Goal: Information Seeking & Learning: Learn about a topic

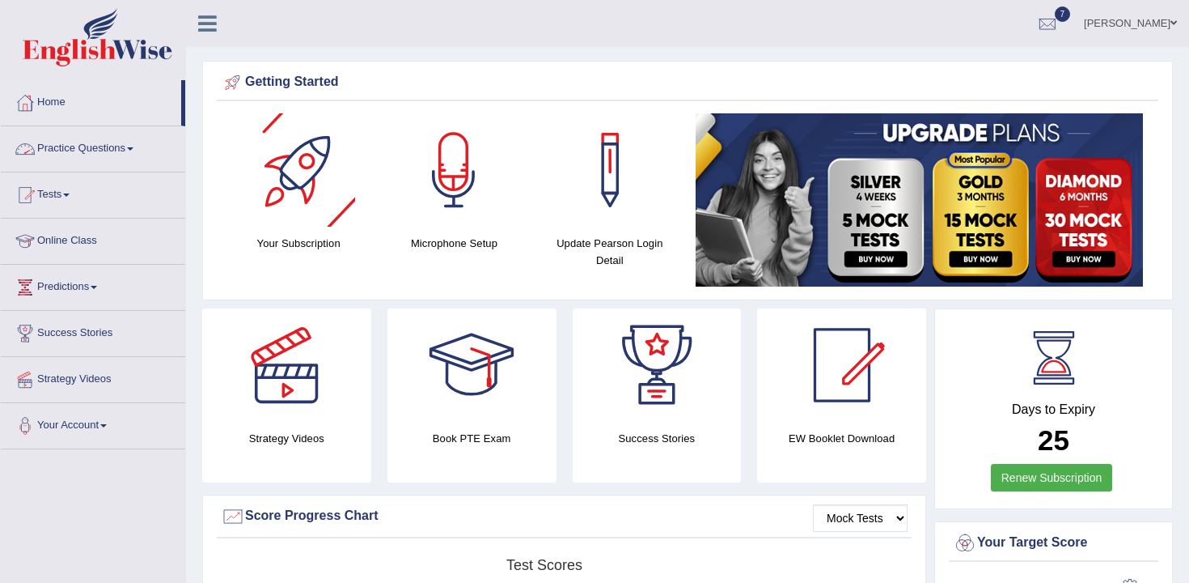
click at [119, 141] on link "Practice Questions" at bounding box center [93, 146] width 184 height 40
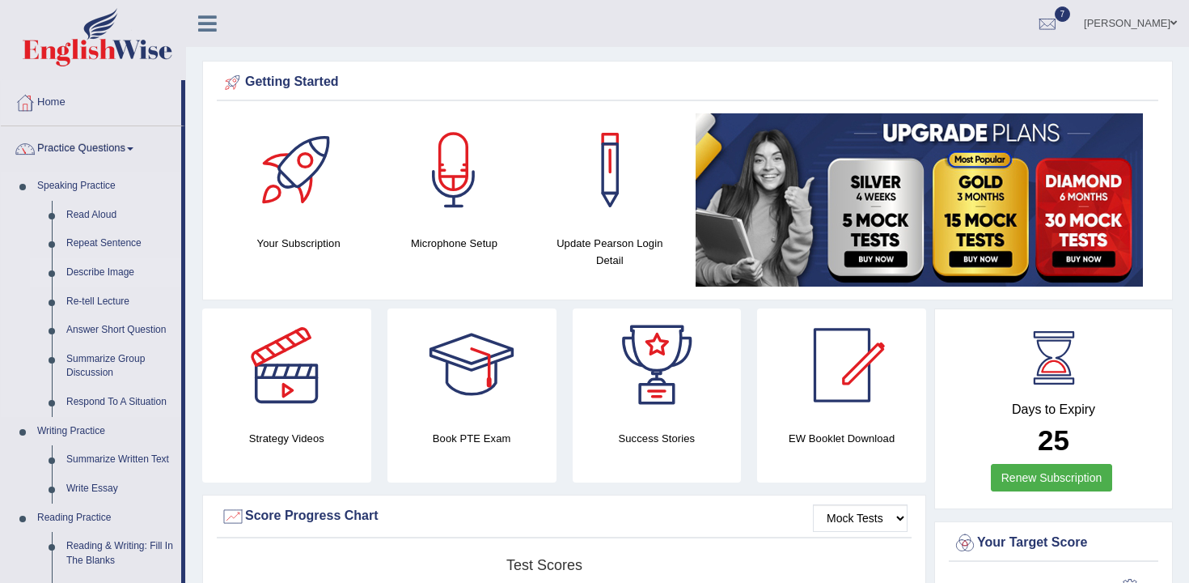
click at [112, 271] on link "Describe Image" at bounding box center [120, 272] width 122 height 29
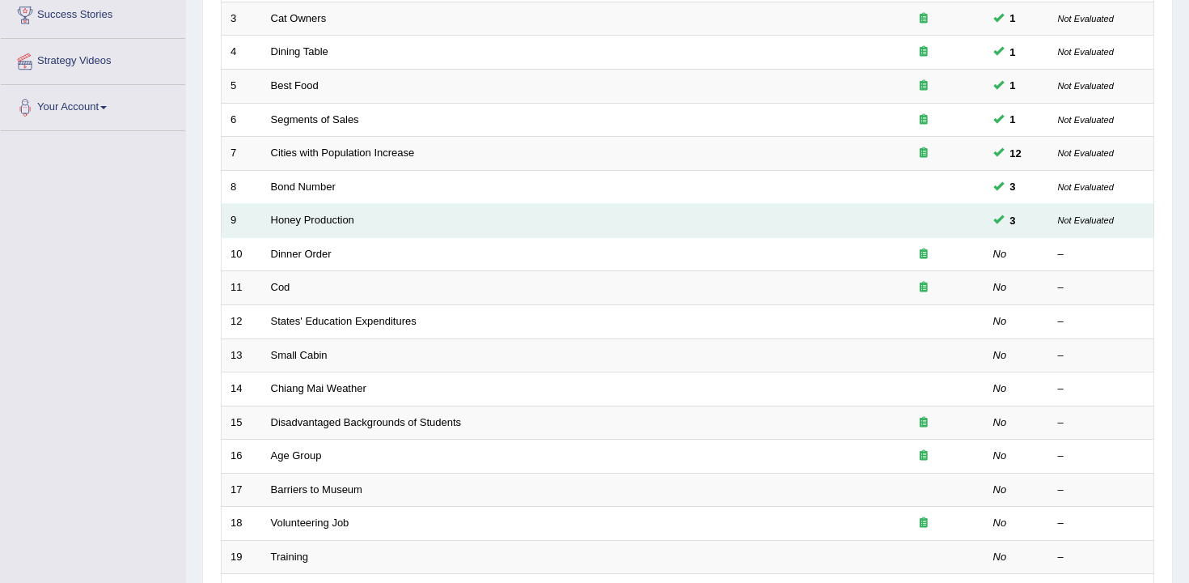
scroll to position [324, 0]
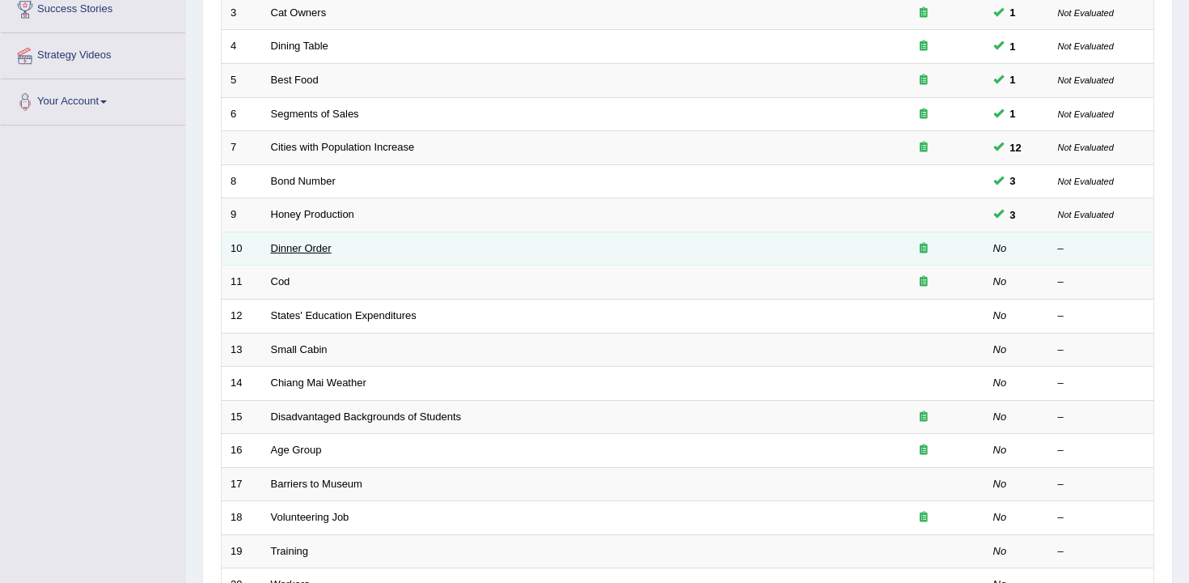
click at [305, 253] on link "Dinner Order" at bounding box center [301, 248] width 61 height 12
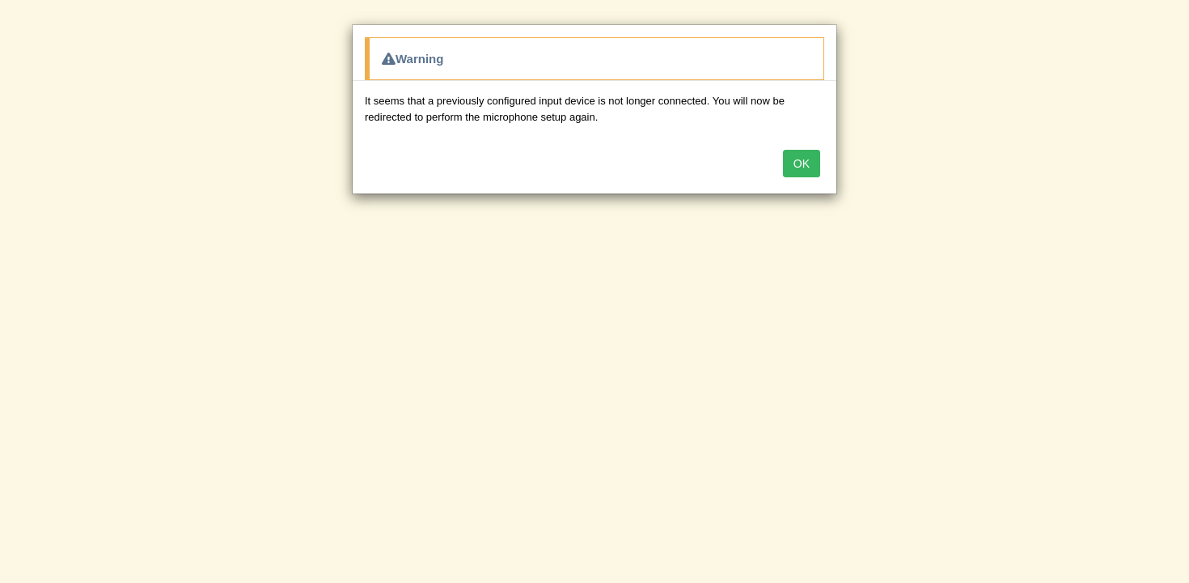
click at [801, 154] on button "OK" at bounding box center [801, 164] width 37 height 28
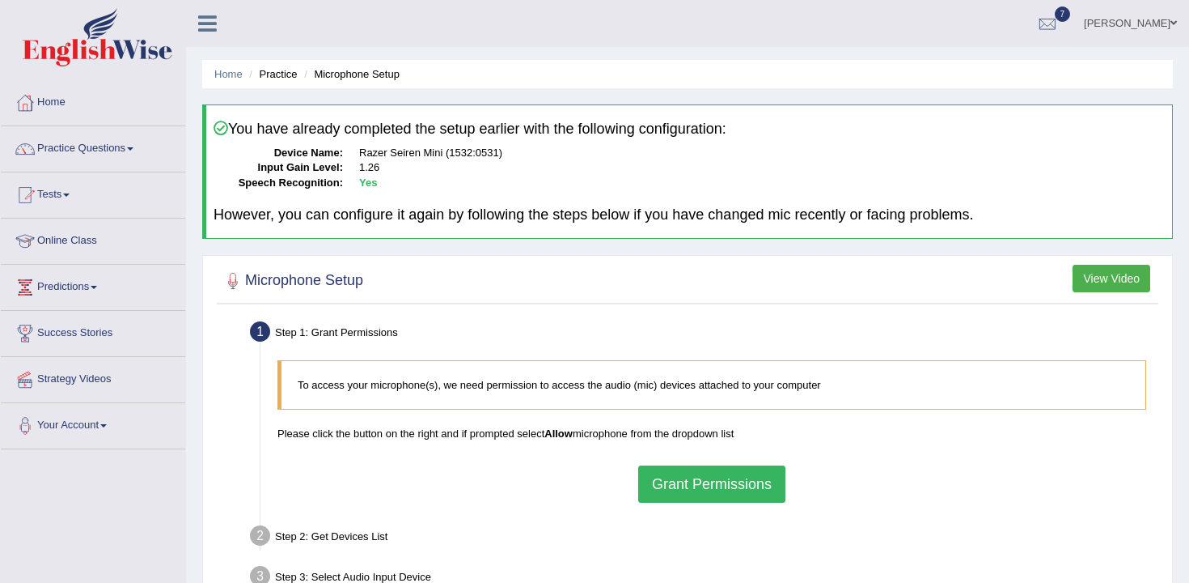
click at [718, 491] on button "Grant Permissions" at bounding box center [711, 483] width 147 height 37
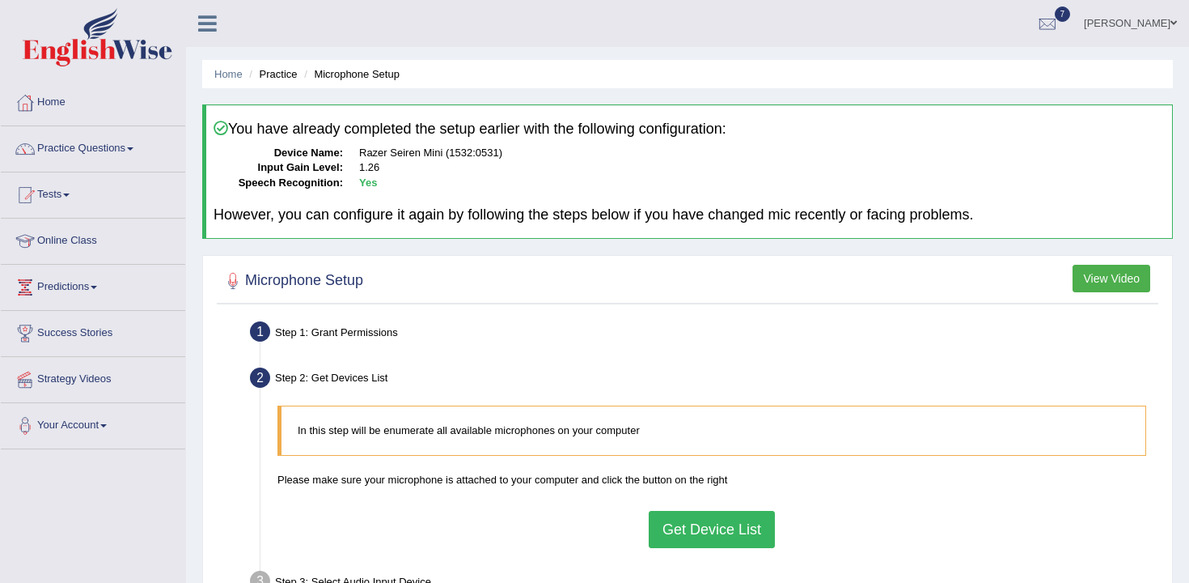
click at [729, 532] on button "Get Device List" at bounding box center [712, 529] width 126 height 37
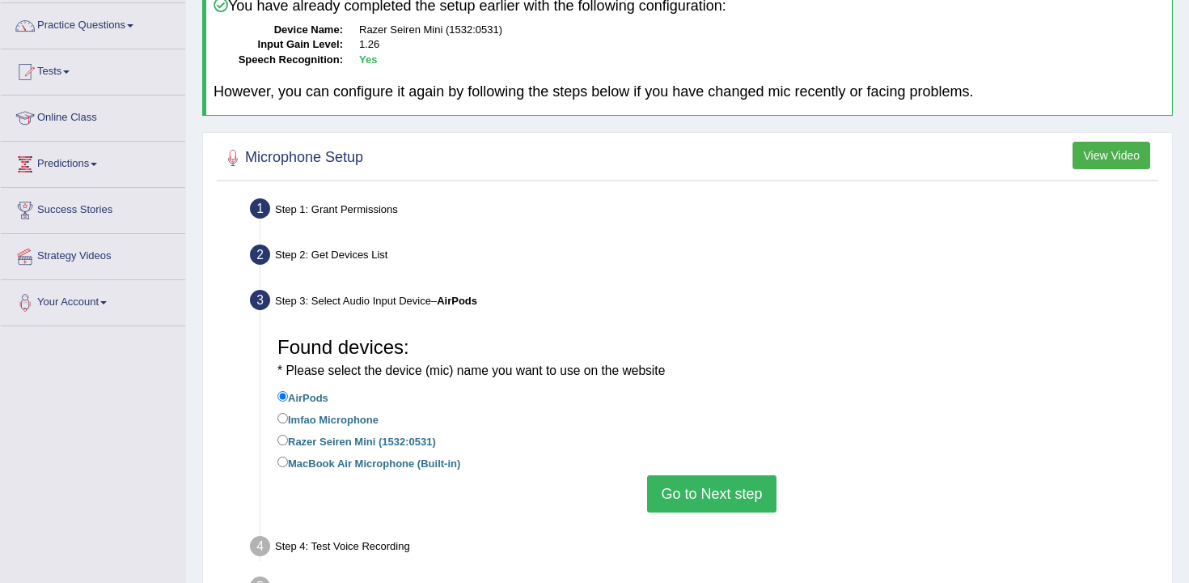
scroll to position [132, 0]
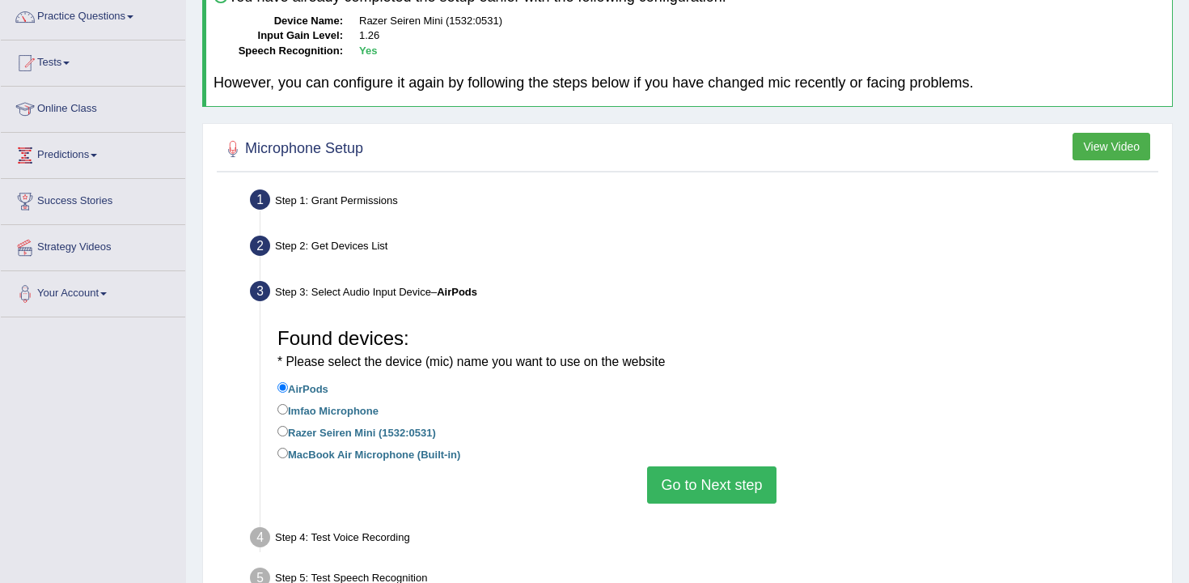
click at [388, 425] on label "Razer Seiren Mini (1532:0531)" at bounding box center [357, 431] width 159 height 18
click at [288, 426] on input "Razer Seiren Mini (1532:0531)" at bounding box center [283, 431] width 11 height 11
radio input "true"
click at [733, 476] on button "Go to Next step" at bounding box center [711, 484] width 129 height 37
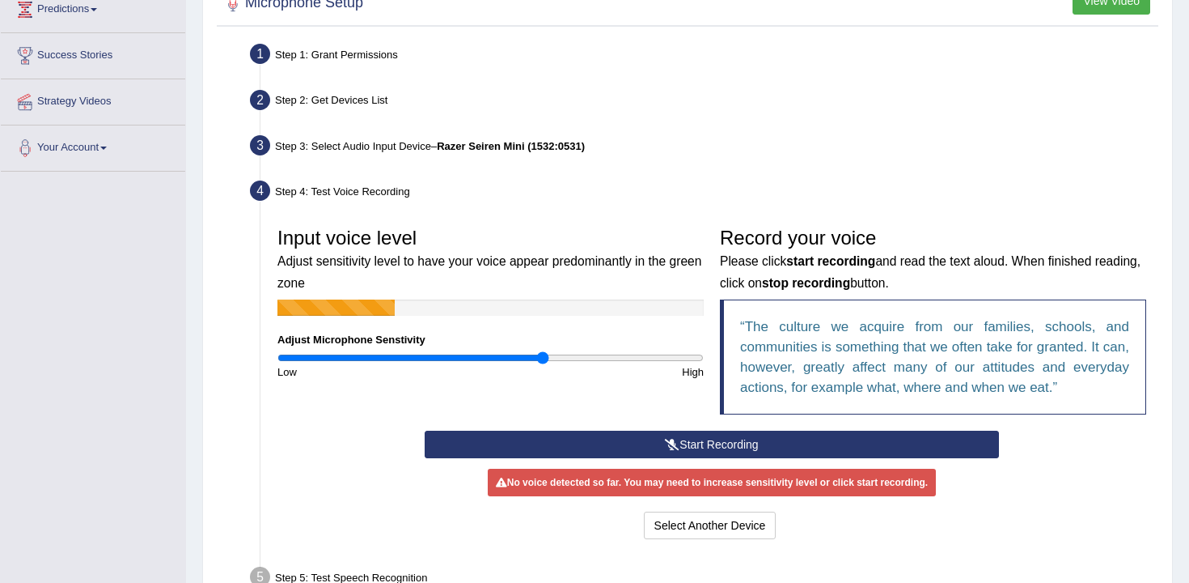
scroll to position [278, 0]
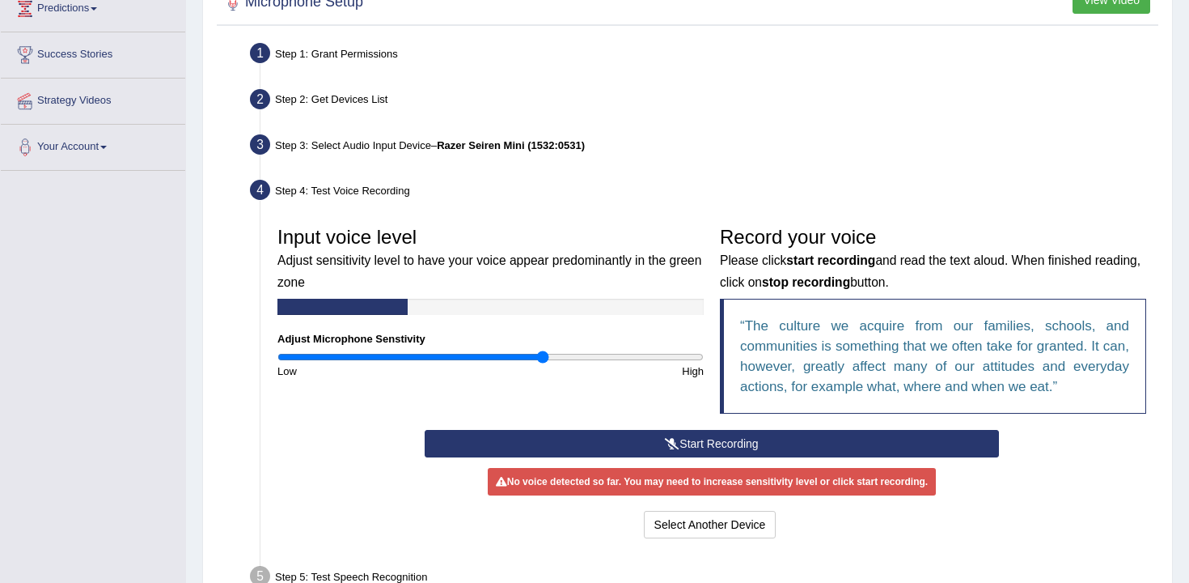
click at [645, 444] on button "Start Recording" at bounding box center [712, 444] width 574 height 28
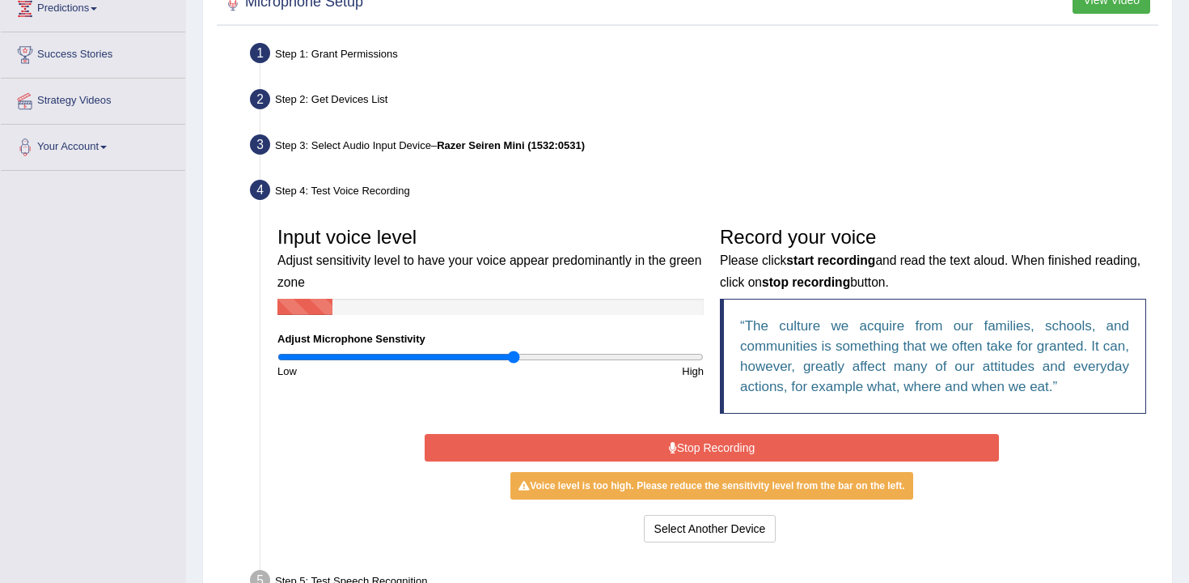
type input "1.12"
click at [515, 354] on input "range" at bounding box center [491, 356] width 426 height 13
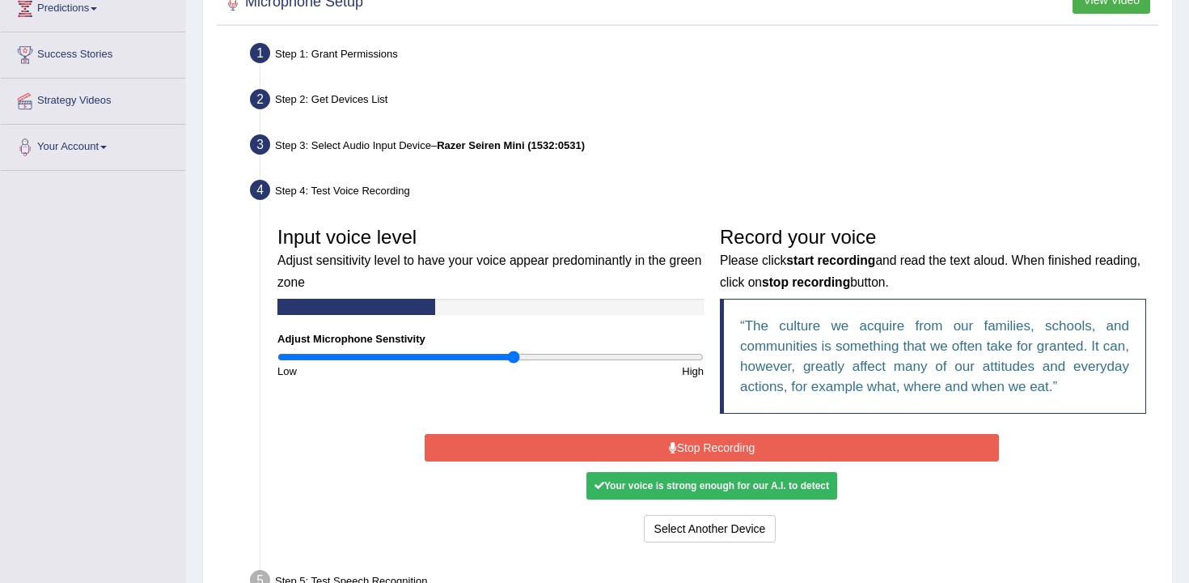
click at [738, 456] on button "Stop Recording" at bounding box center [712, 448] width 574 height 28
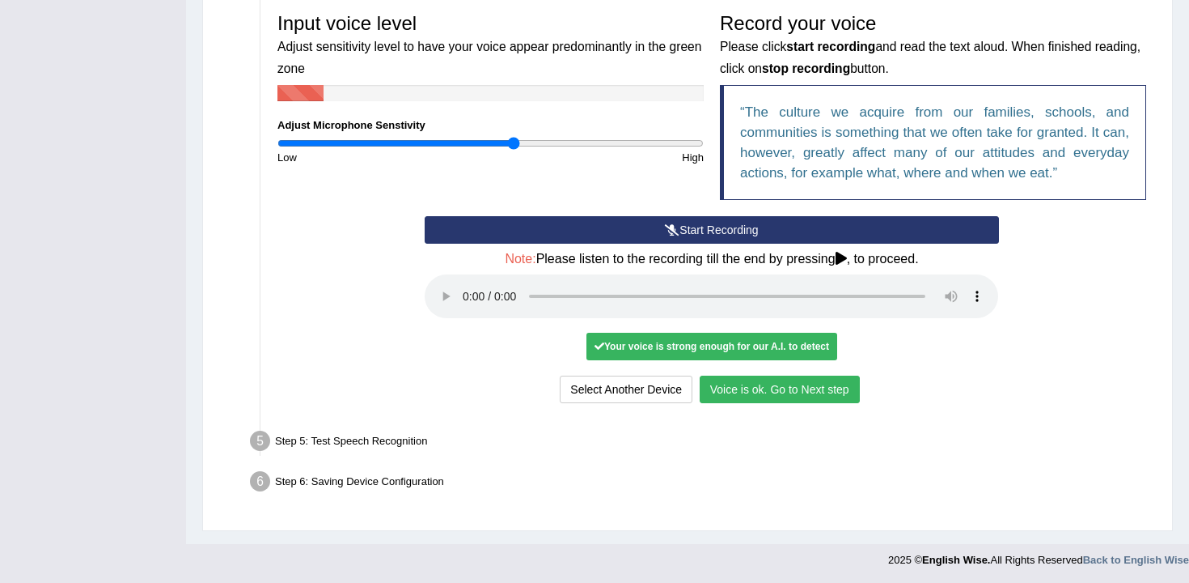
click at [781, 388] on button "Voice is ok. Go to Next step" at bounding box center [780, 389] width 160 height 28
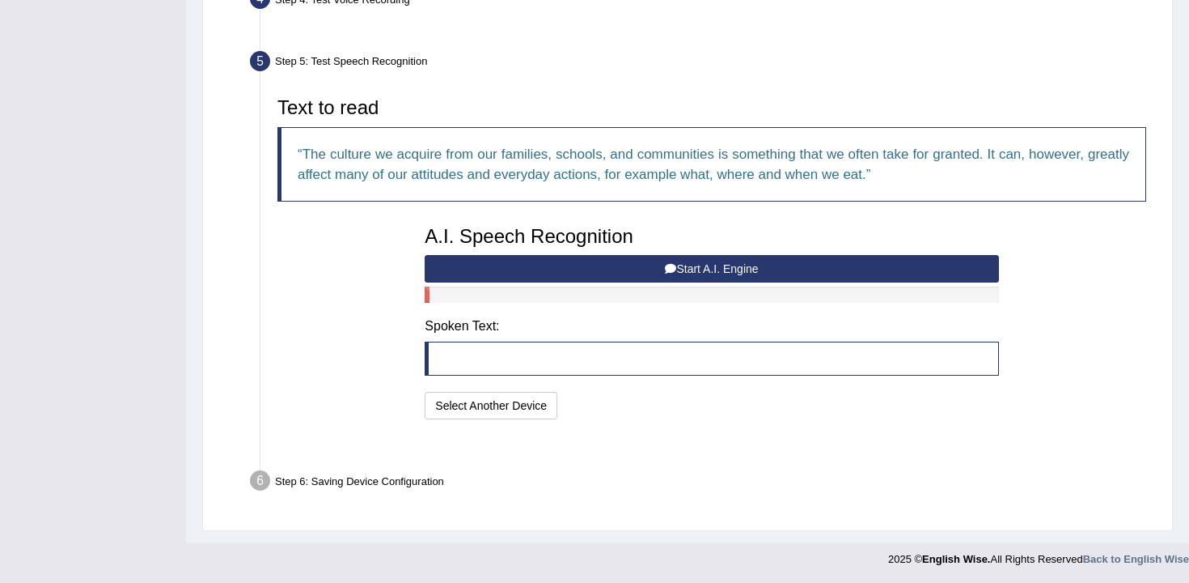
scroll to position [429, 0]
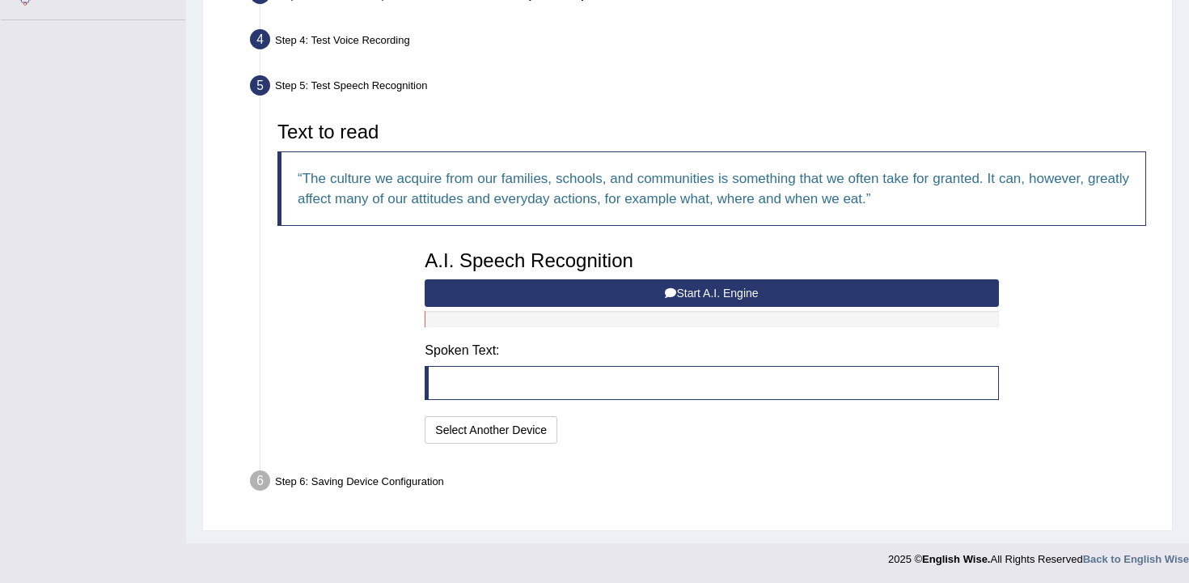
click at [750, 287] on button "Start A.I. Engine" at bounding box center [712, 293] width 574 height 28
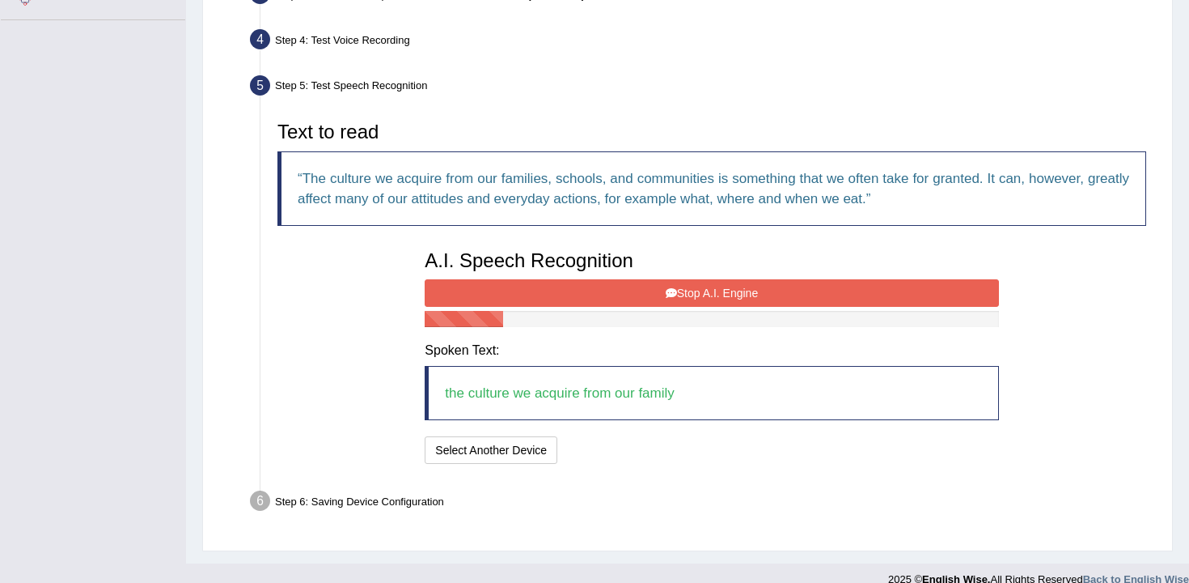
click at [741, 288] on button "Stop A.I. Engine" at bounding box center [712, 293] width 574 height 28
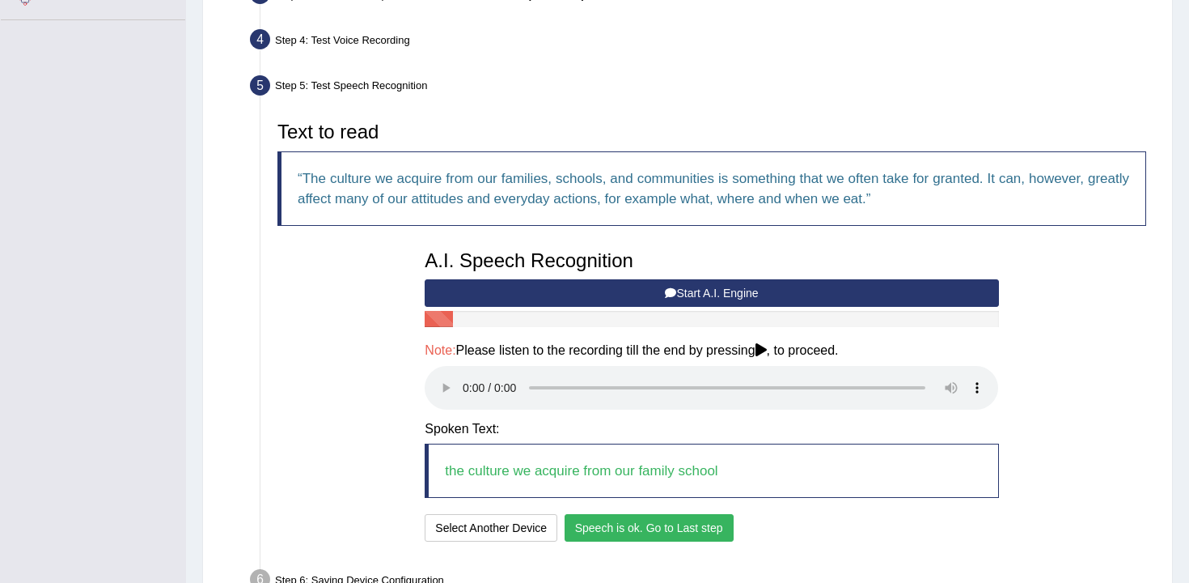
click at [643, 532] on button "Speech is ok. Go to Last step" at bounding box center [649, 528] width 169 height 28
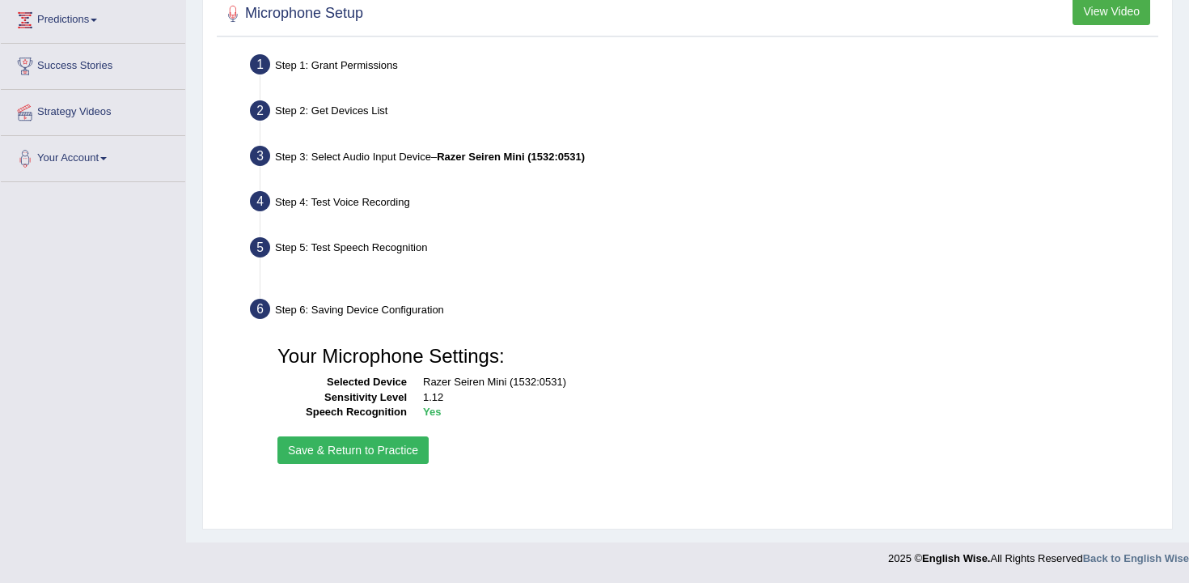
scroll to position [267, 0]
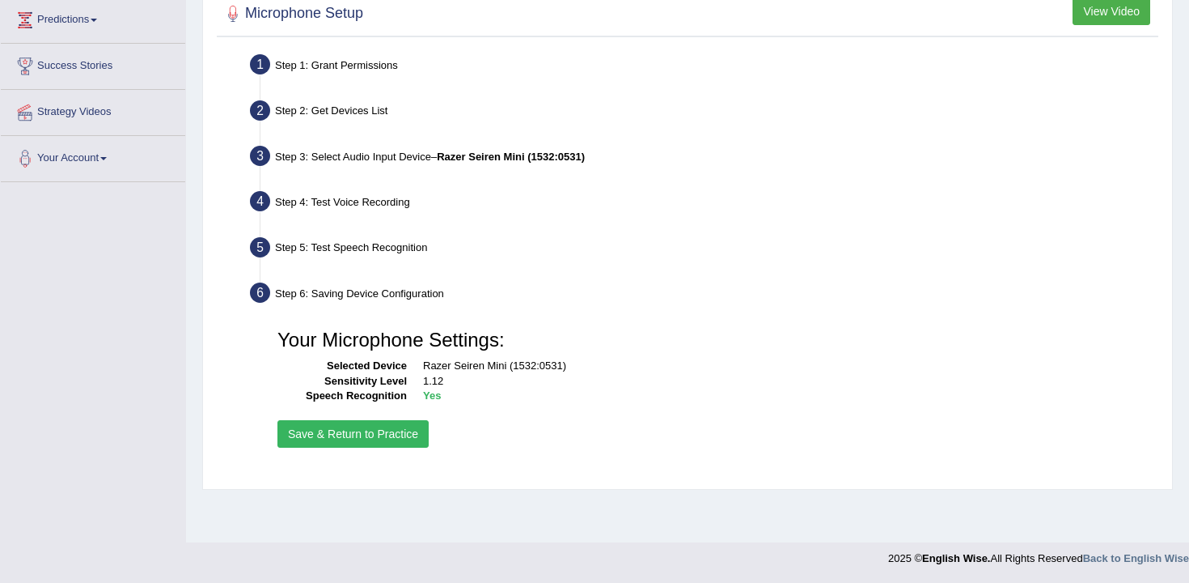
click at [333, 430] on button "Save & Return to Practice" at bounding box center [353, 434] width 151 height 28
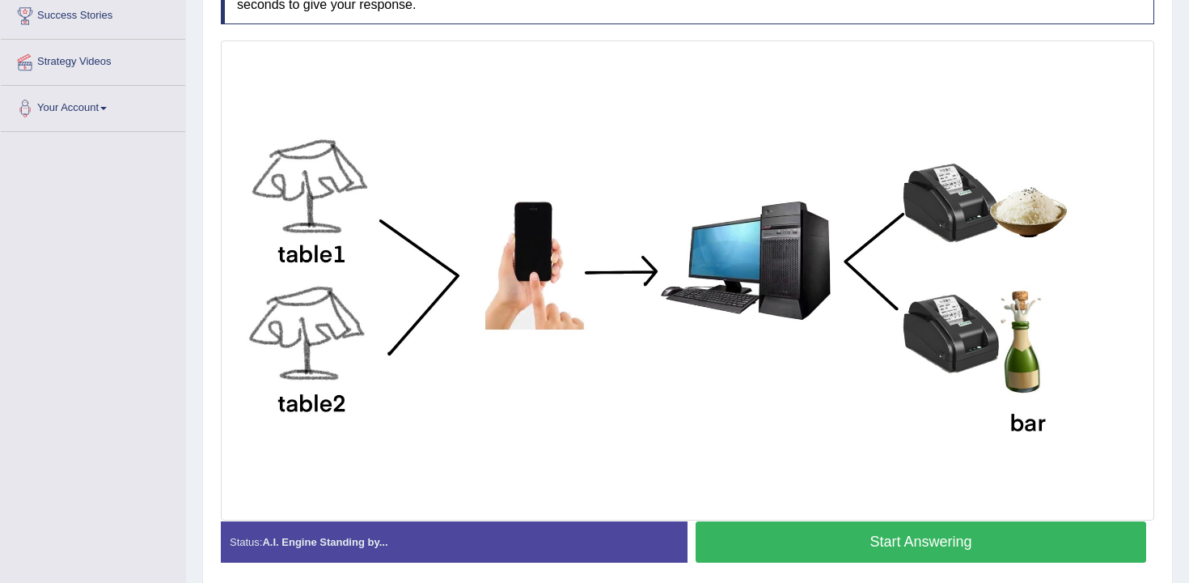
scroll to position [312, 0]
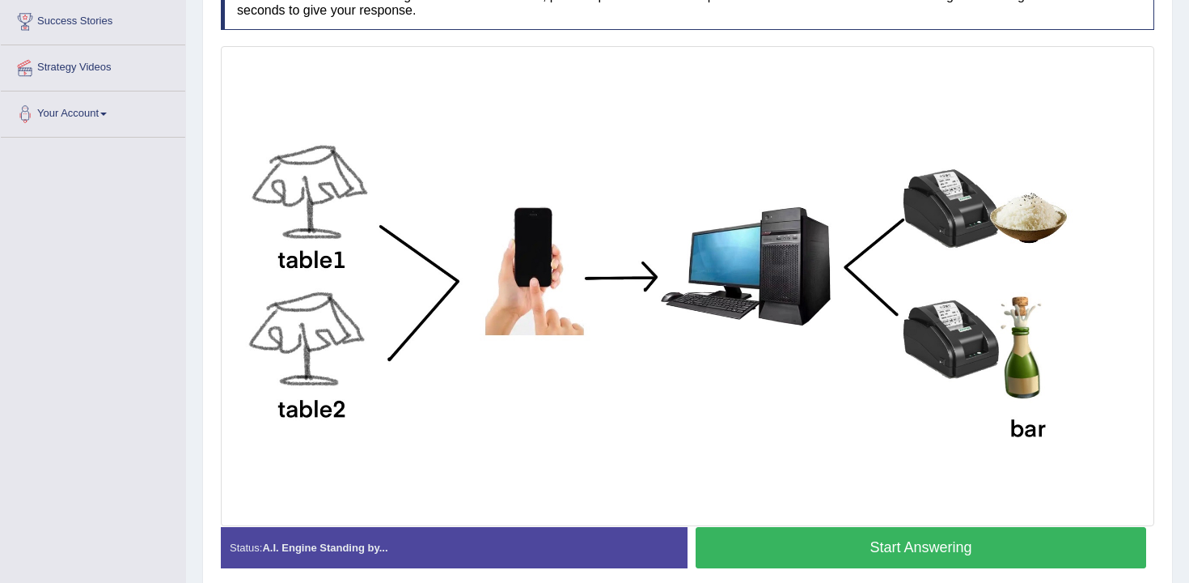
click at [763, 532] on button "Start Answering" at bounding box center [921, 547] width 451 height 41
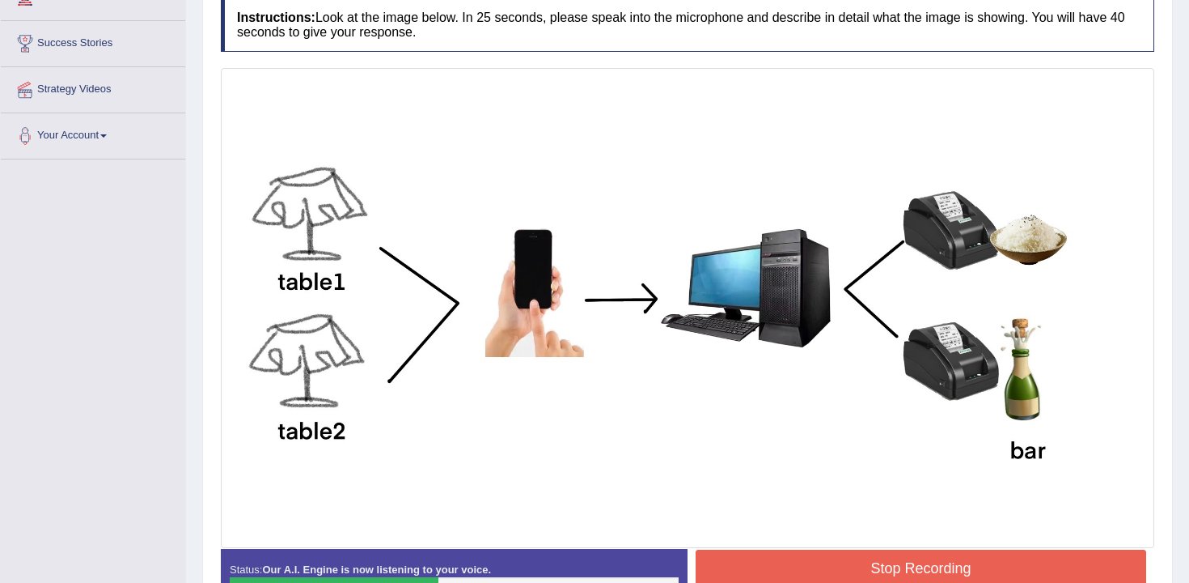
scroll to position [287, 0]
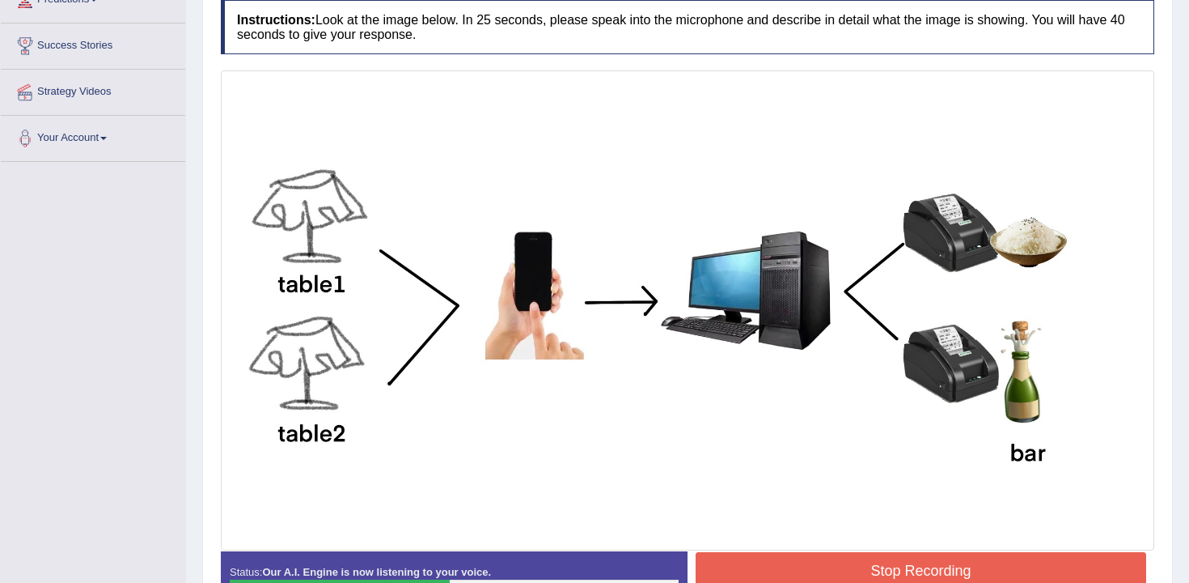
click at [981, 569] on button "Stop Recording" at bounding box center [921, 570] width 451 height 37
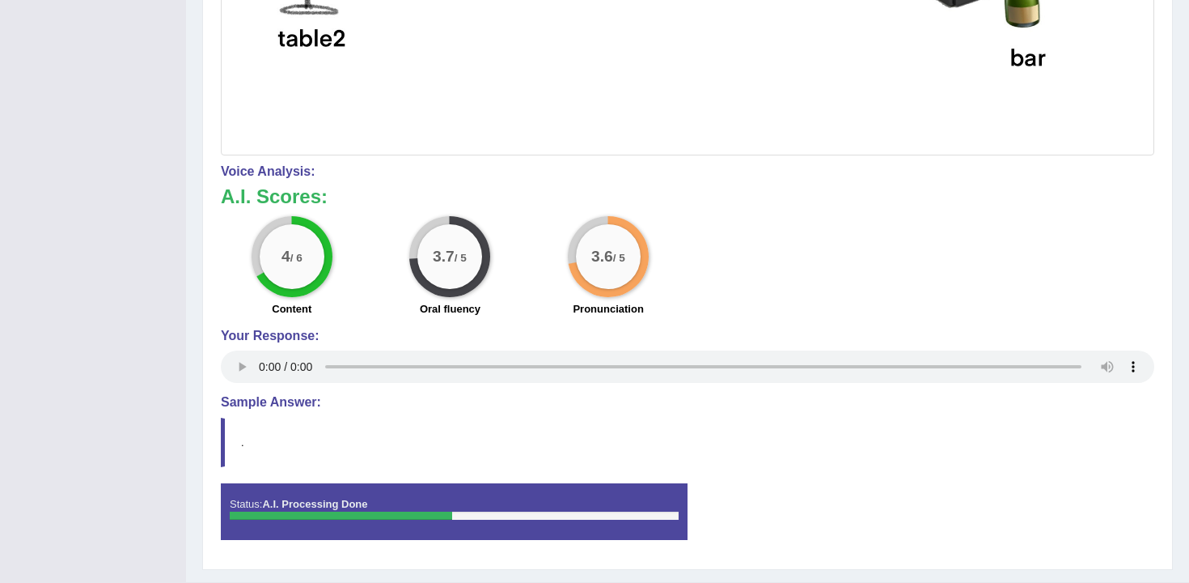
scroll to position [0, 0]
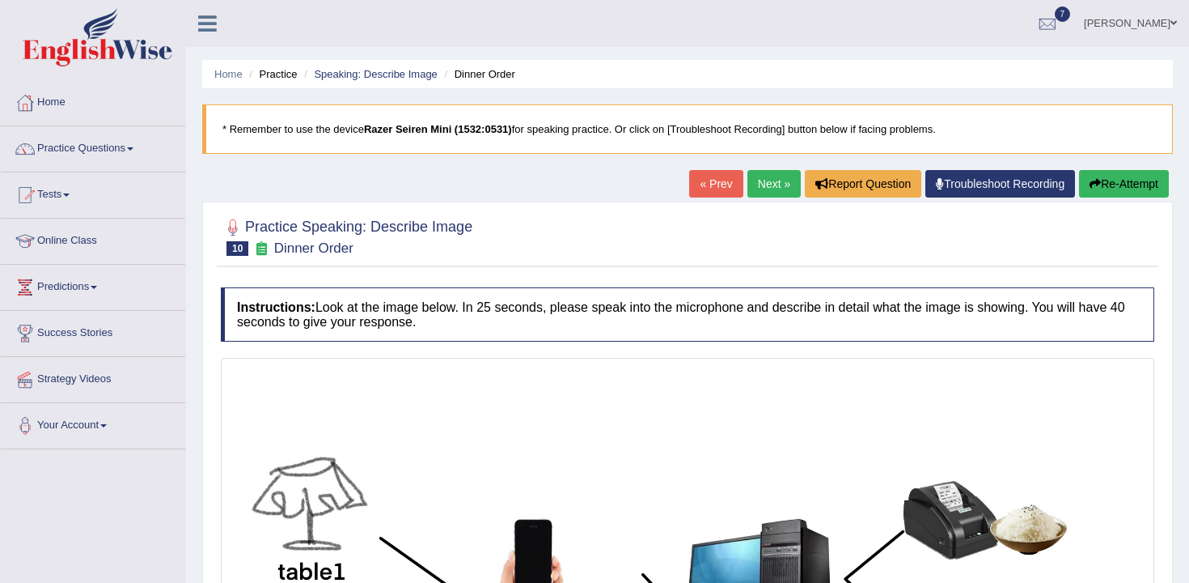
click at [1098, 172] on button "Re-Attempt" at bounding box center [1124, 184] width 90 height 28
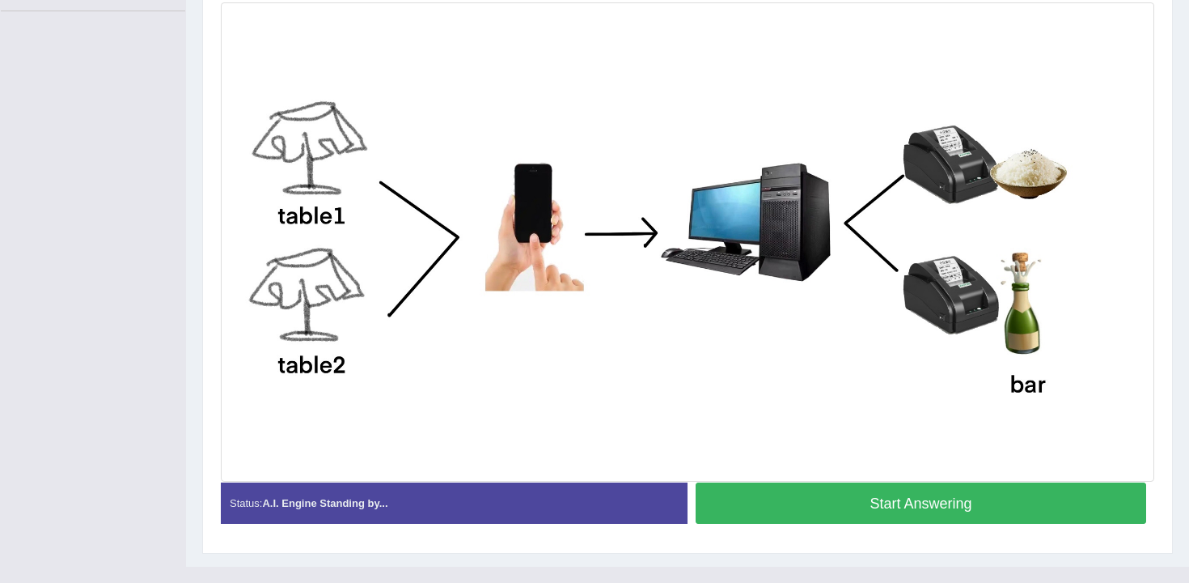
scroll to position [369, 0]
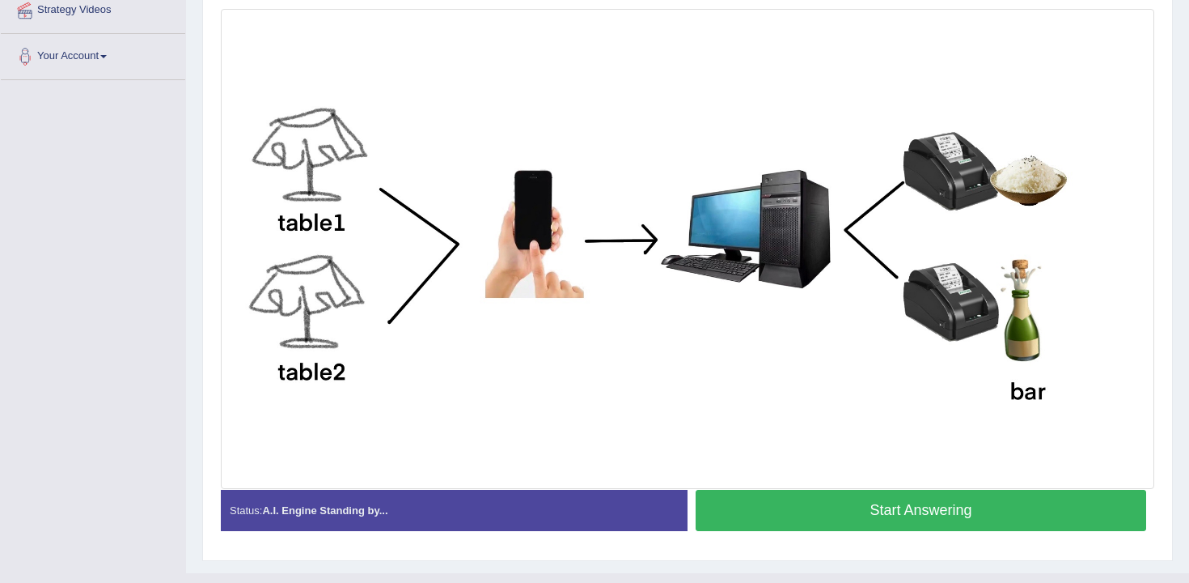
click at [831, 520] on button "Start Answering" at bounding box center [921, 510] width 451 height 41
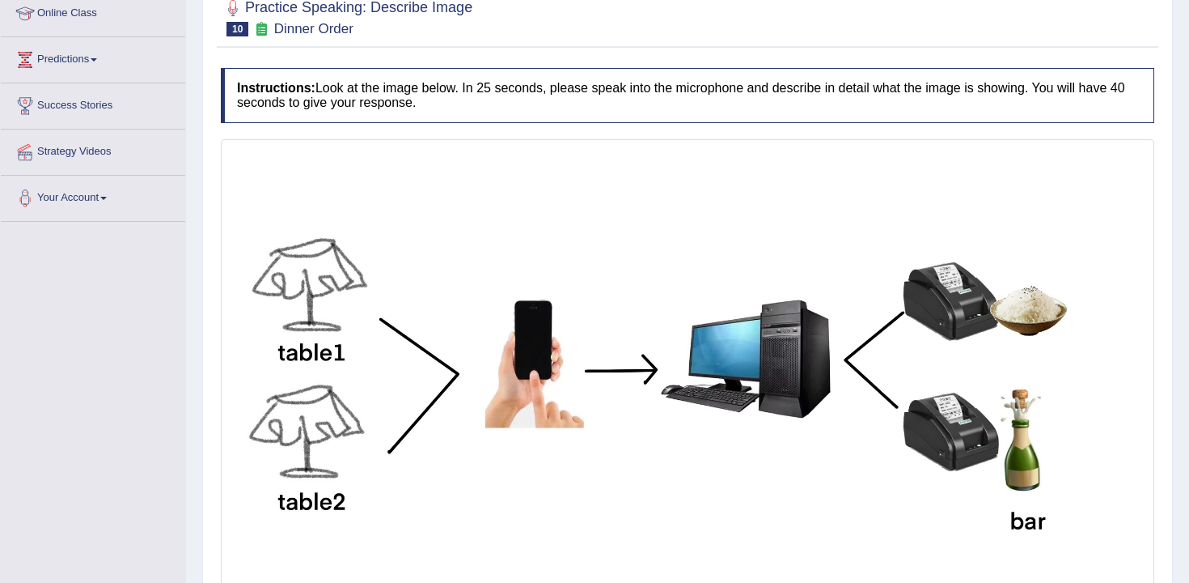
scroll to position [51, 0]
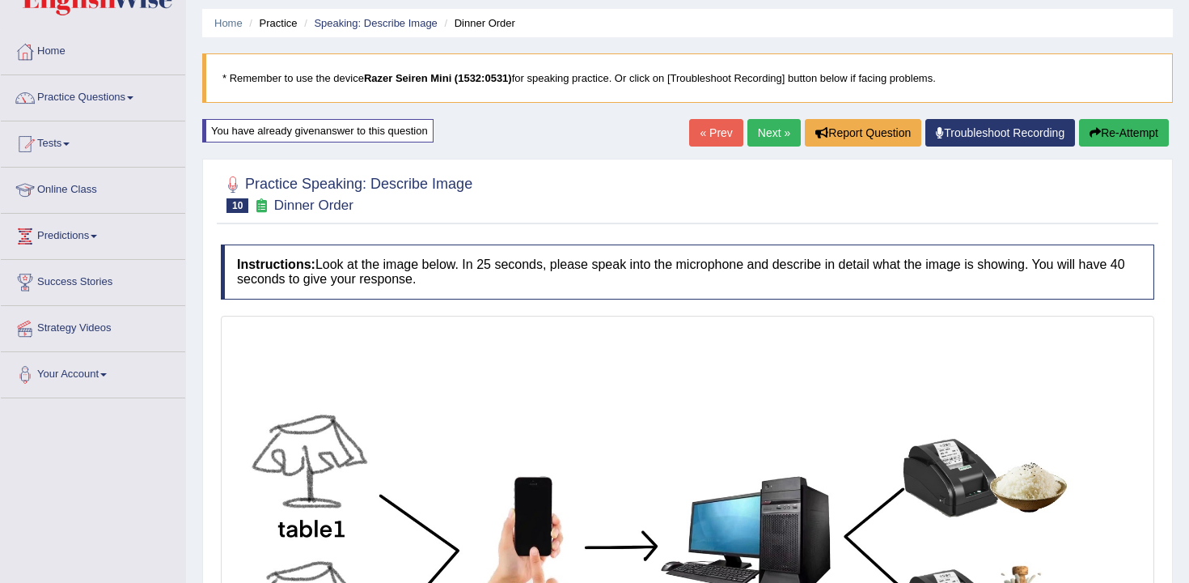
click at [1079, 122] on button "Re-Attempt" at bounding box center [1124, 133] width 90 height 28
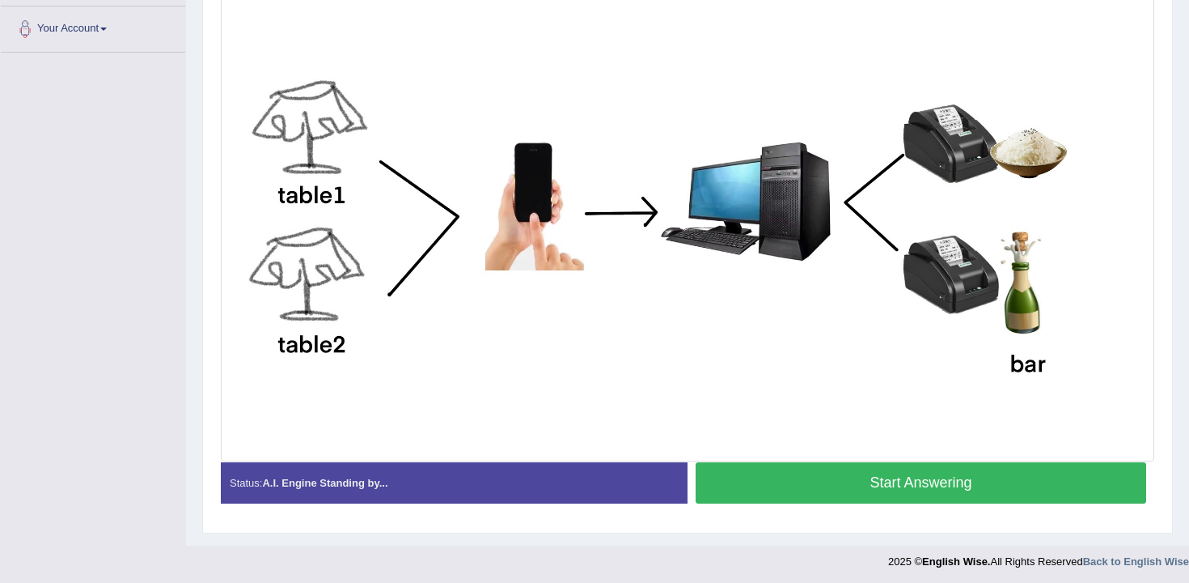
click at [926, 501] on button "Start Answering" at bounding box center [921, 482] width 451 height 41
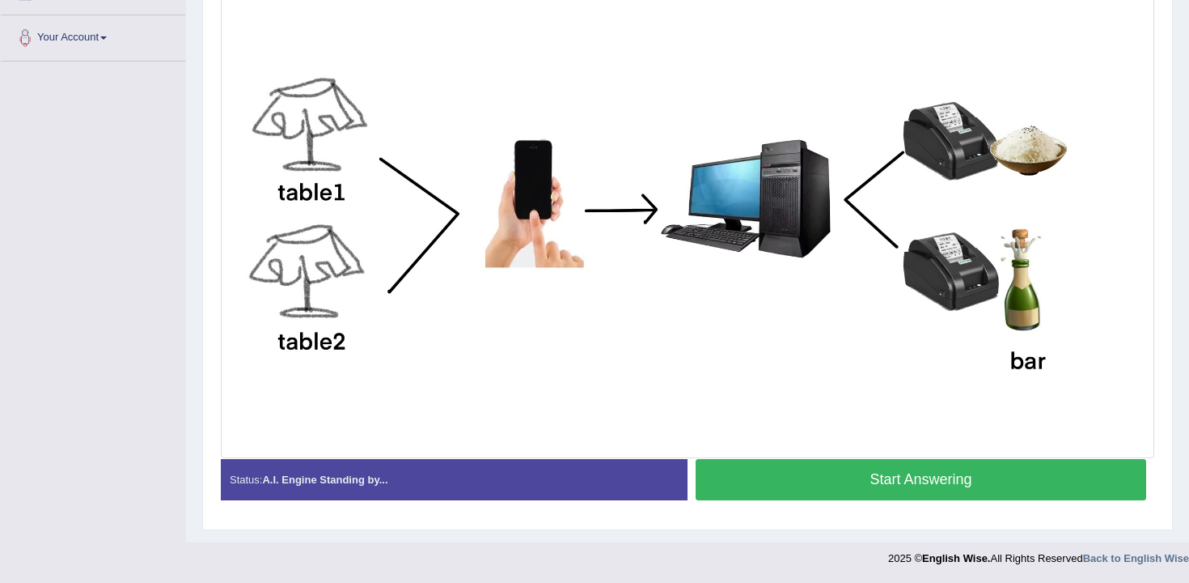
scroll to position [397, 0]
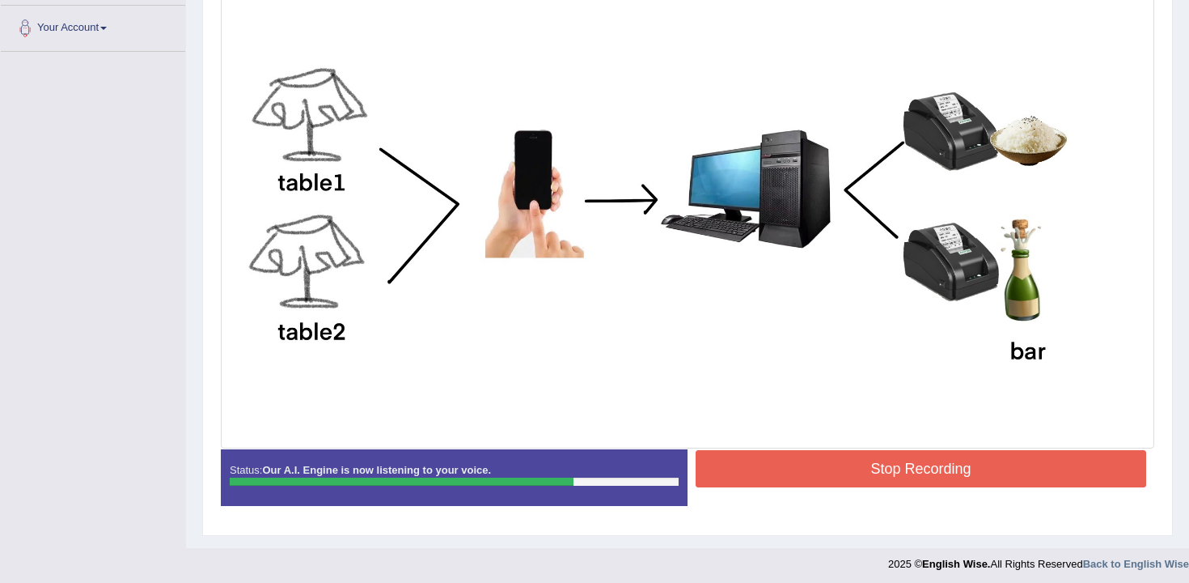
click at [802, 483] on button "Stop Recording" at bounding box center [921, 468] width 451 height 37
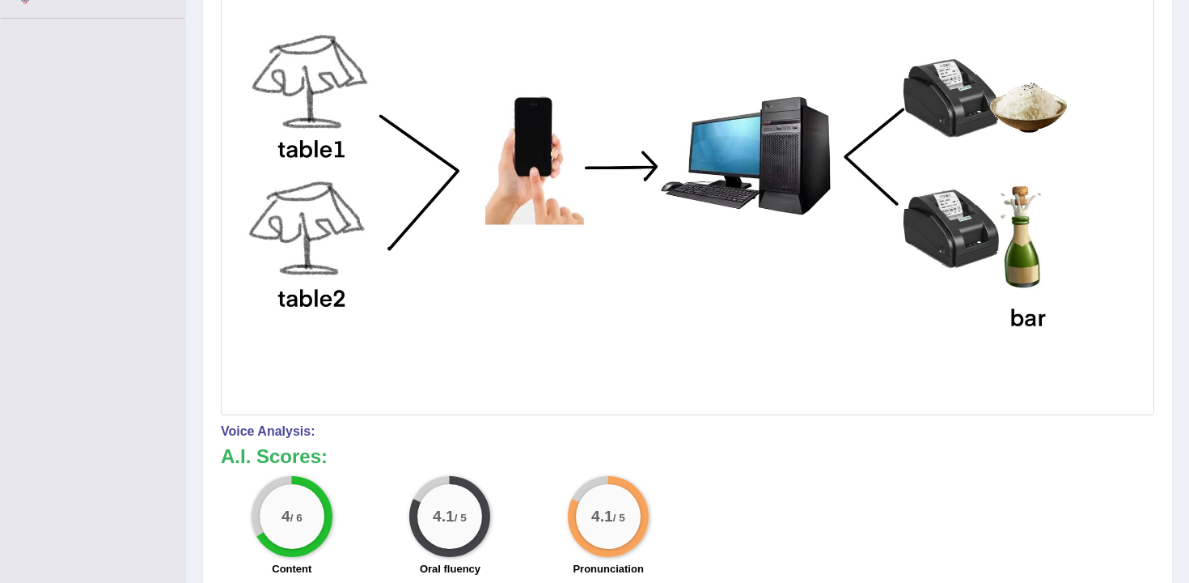
scroll to position [0, 0]
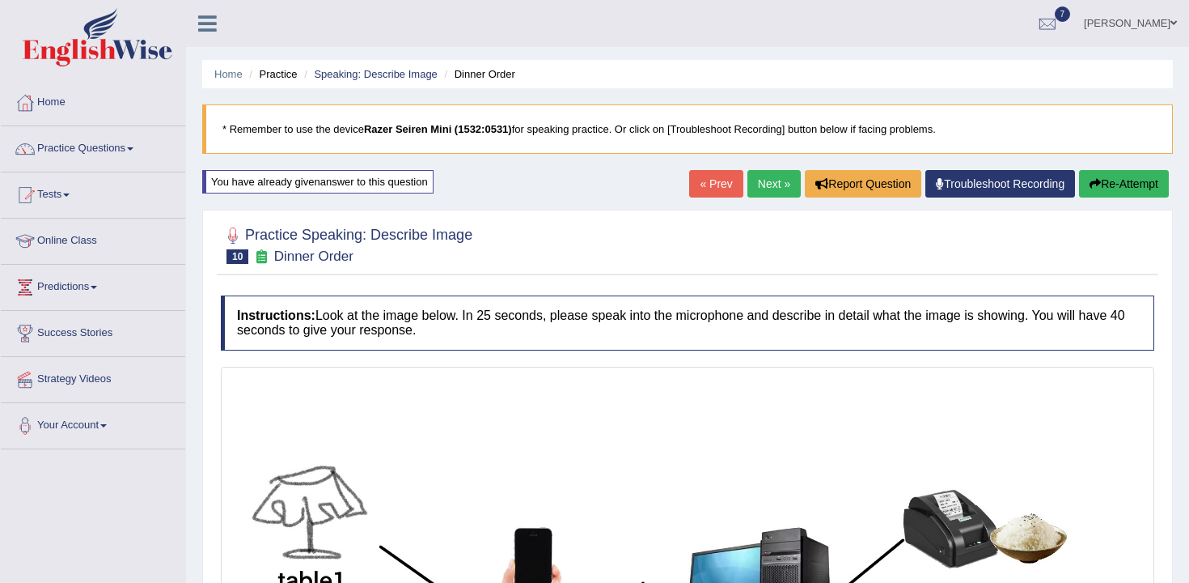
click at [763, 194] on link "Next »" at bounding box center [774, 184] width 53 height 28
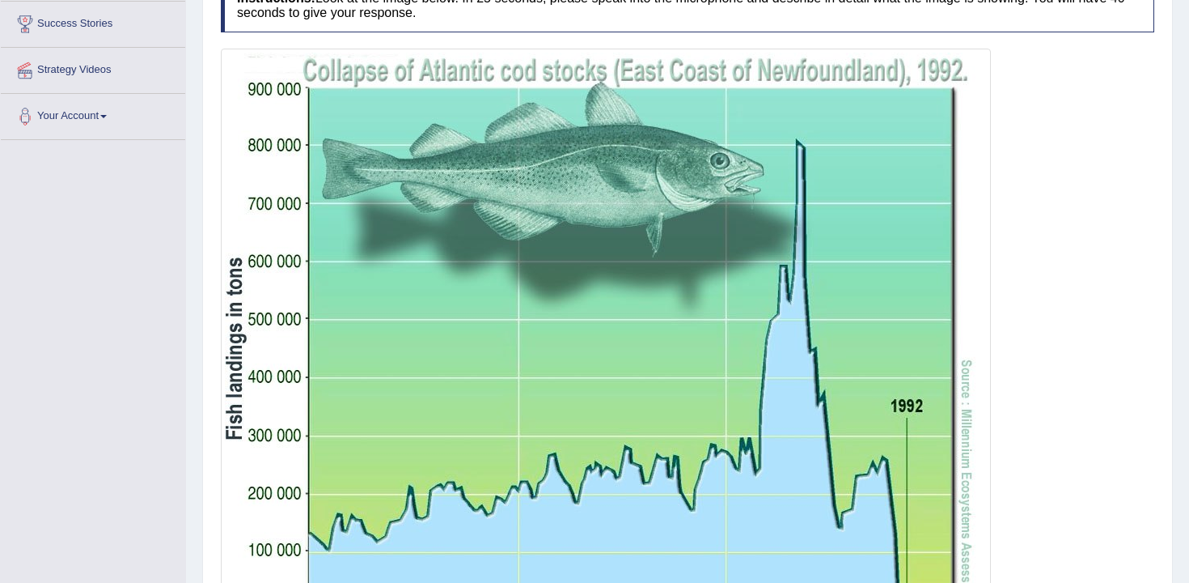
scroll to position [506, 0]
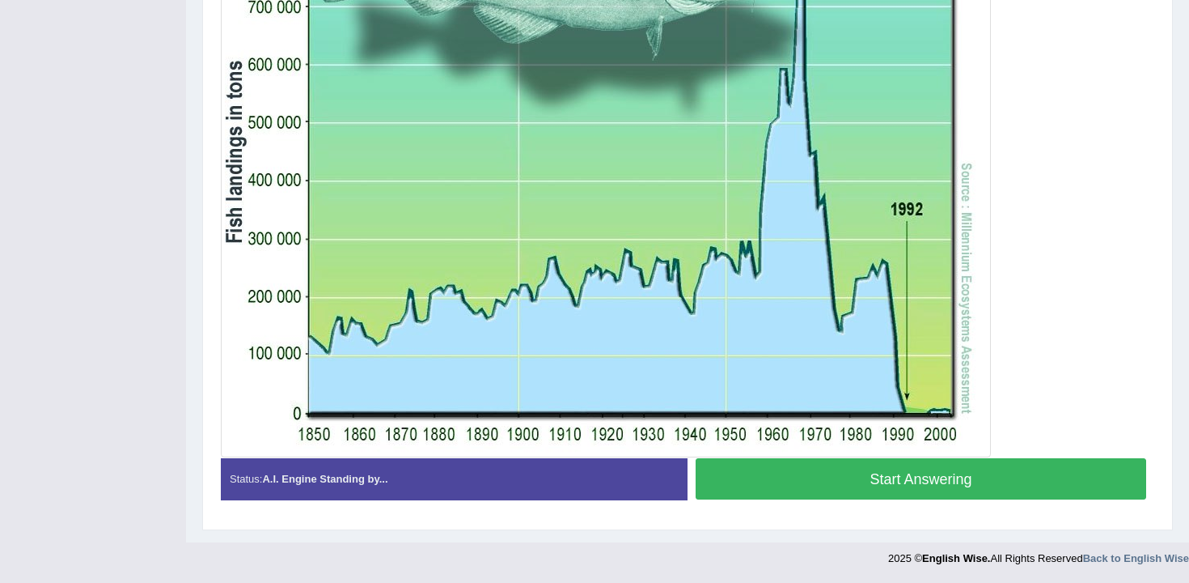
click at [908, 470] on button "Start Answering" at bounding box center [921, 478] width 451 height 41
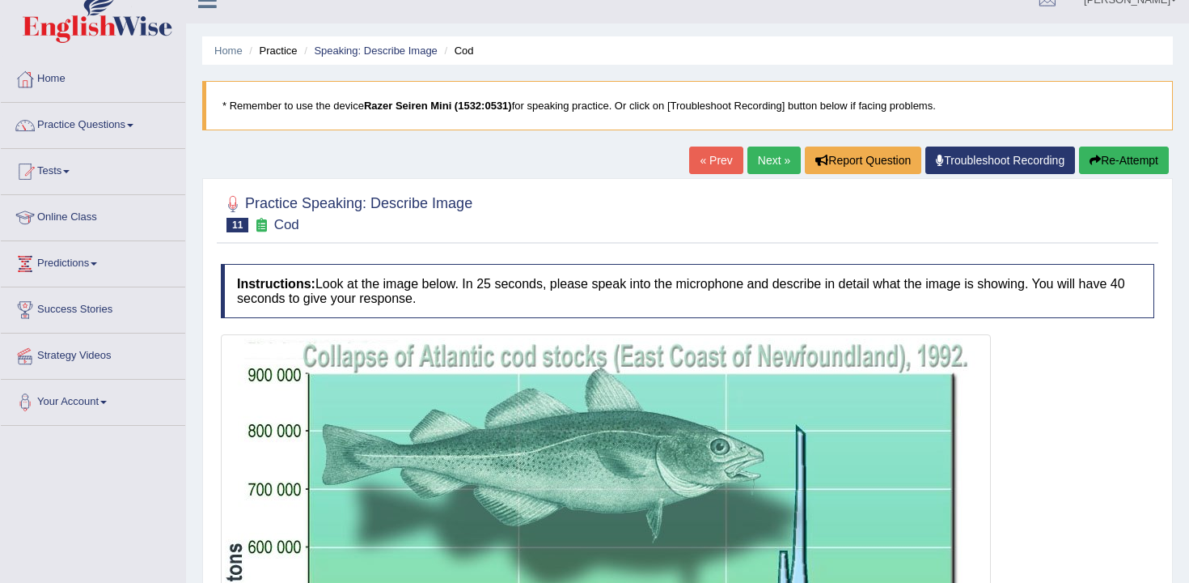
scroll to position [0, 0]
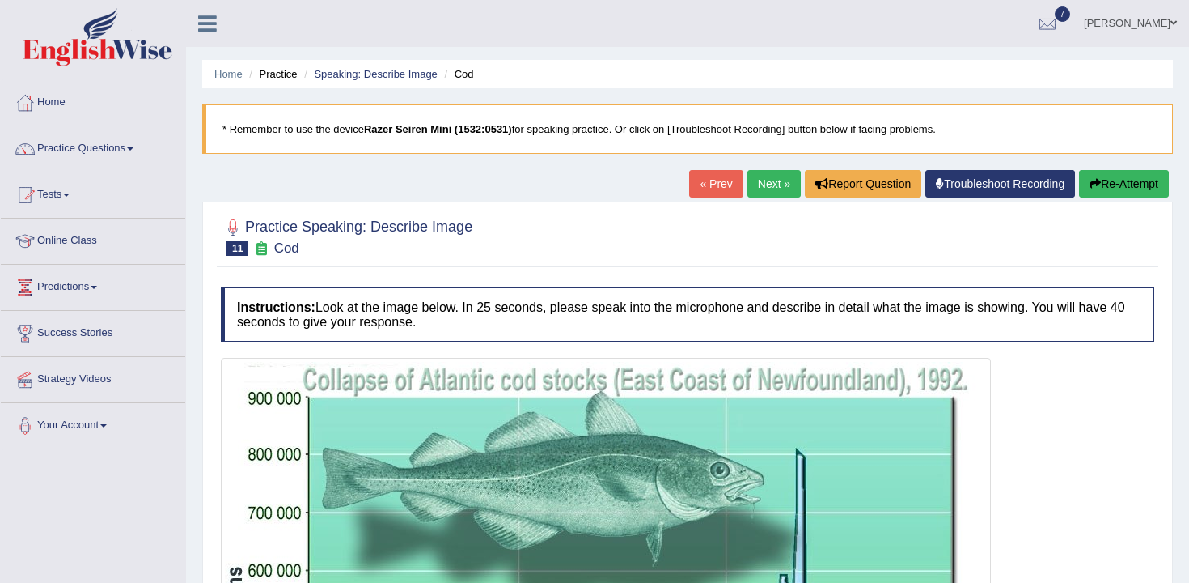
click at [269, 80] on li "Practice" at bounding box center [271, 73] width 52 height 15
click at [271, 76] on li "Practice" at bounding box center [271, 73] width 52 height 15
click at [244, 75] on ul "Home Practice Speaking: Describe Image Cod" at bounding box center [687, 74] width 971 height 28
click at [219, 71] on link "Home" at bounding box center [228, 74] width 28 height 12
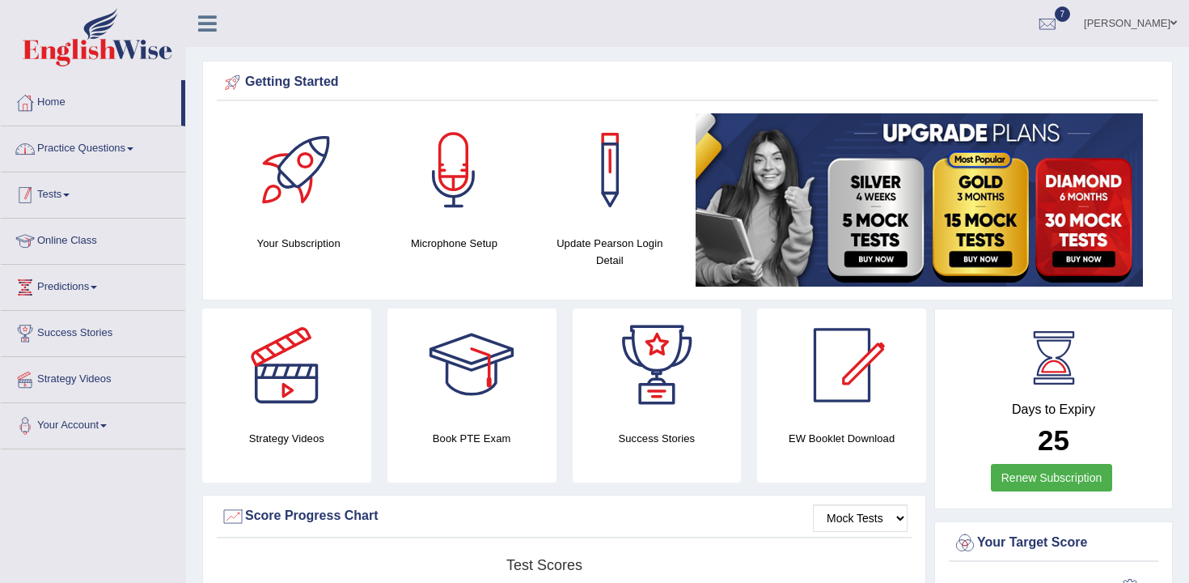
click at [61, 147] on link "Practice Questions" at bounding box center [93, 146] width 184 height 40
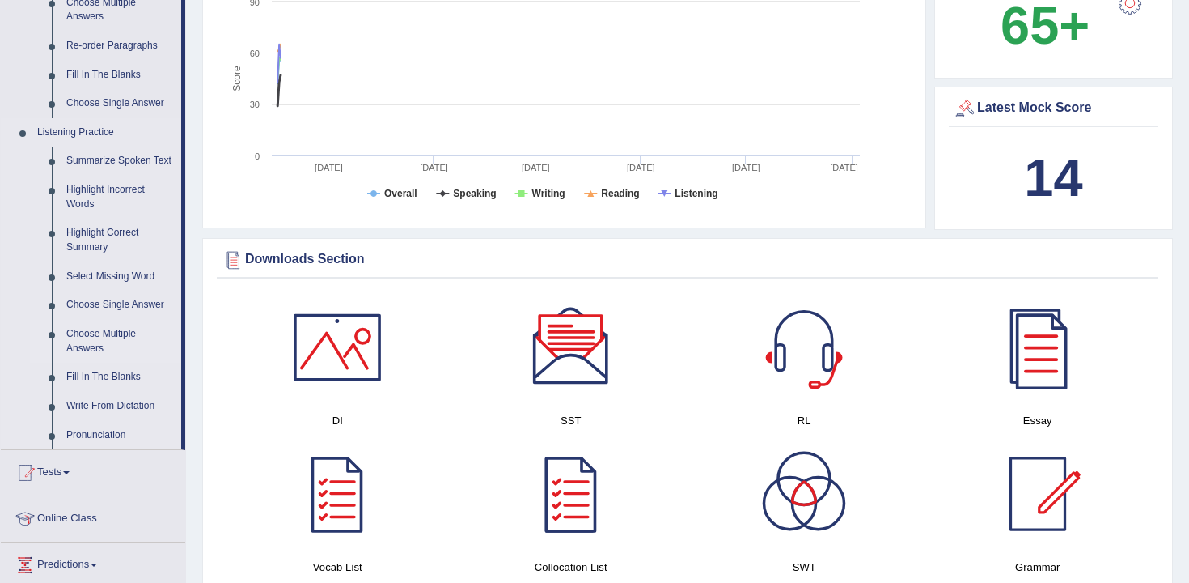
scroll to position [655, 0]
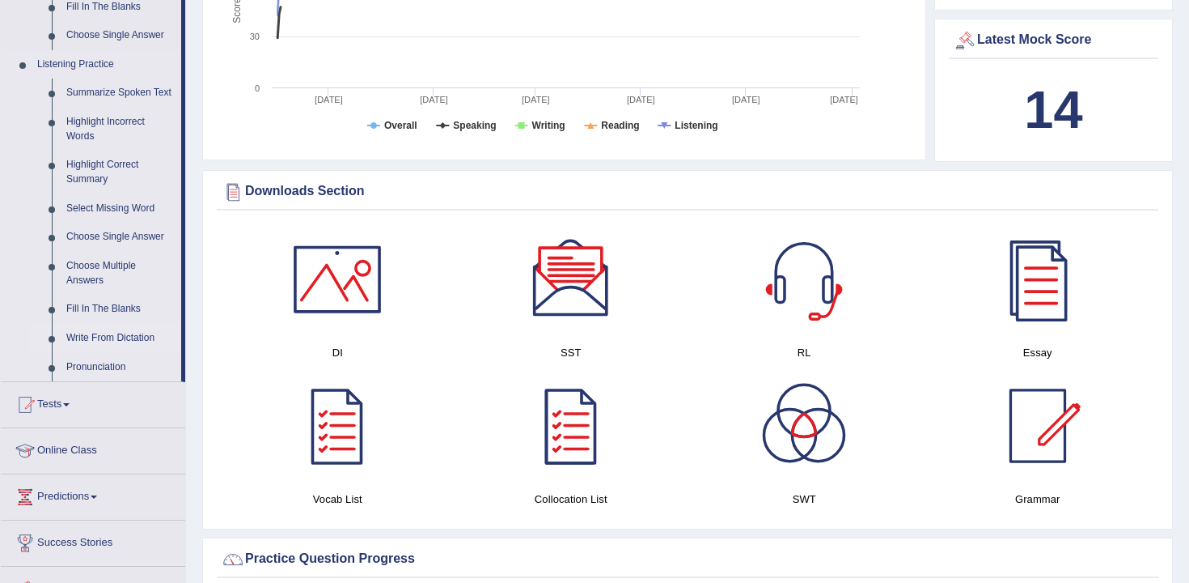
click at [138, 352] on link "Write From Dictation" at bounding box center [120, 338] width 122 height 29
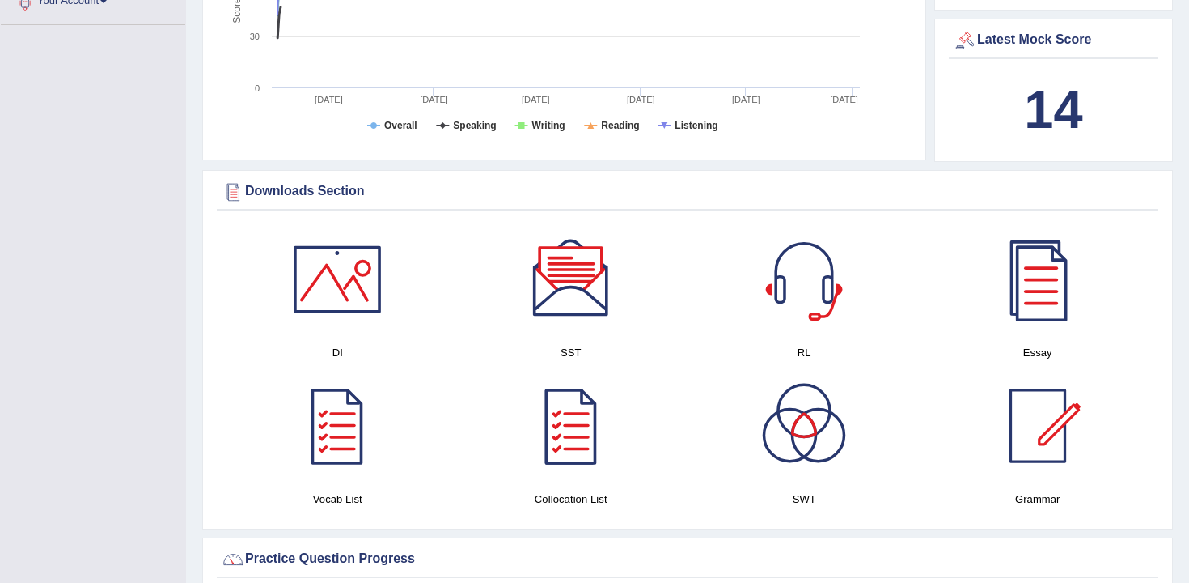
scroll to position [206, 0]
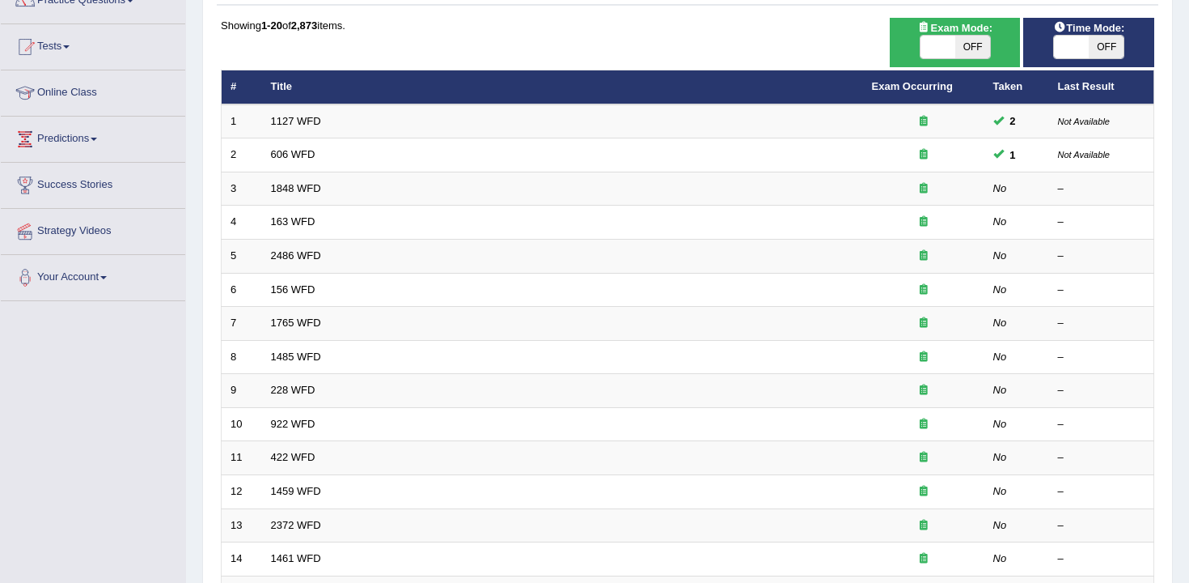
scroll to position [122, 0]
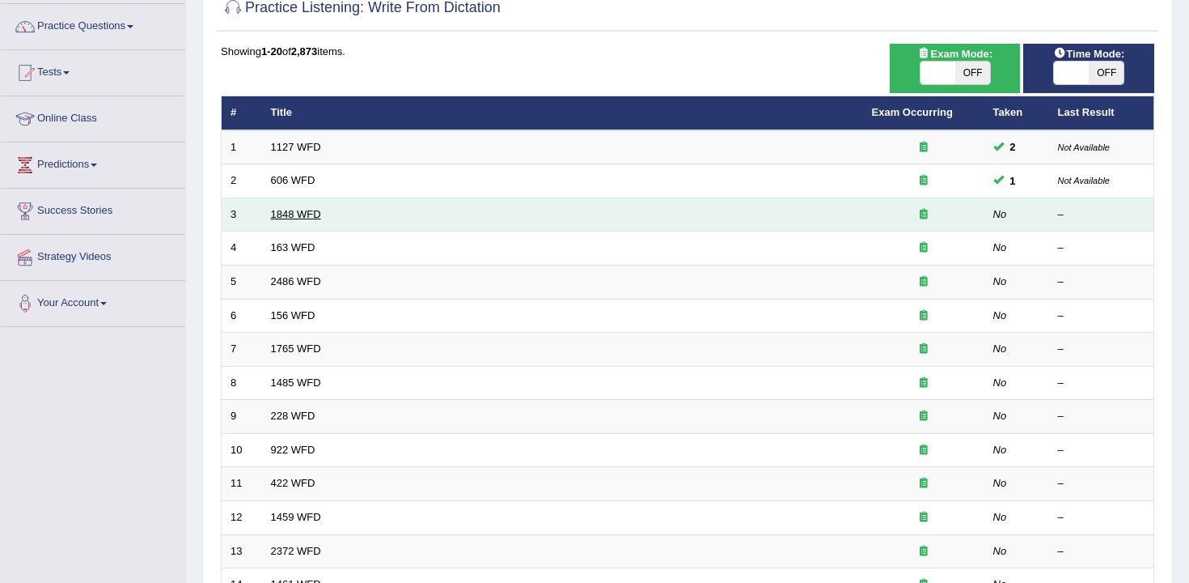
click at [299, 212] on link "1848 WFD" at bounding box center [296, 214] width 50 height 12
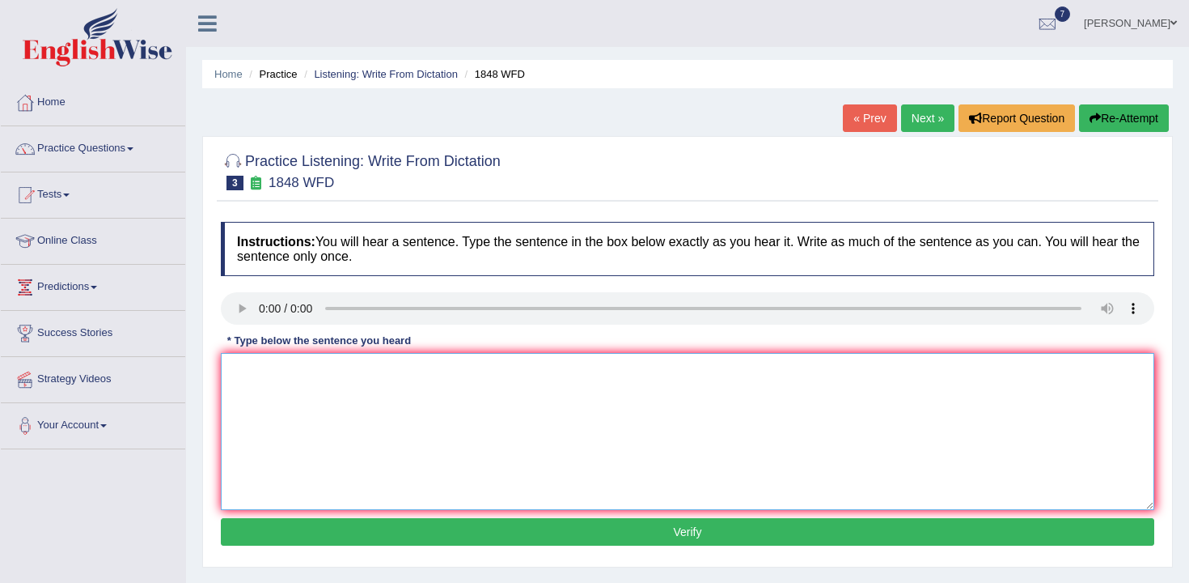
click at [284, 364] on textarea at bounding box center [688, 431] width 934 height 157
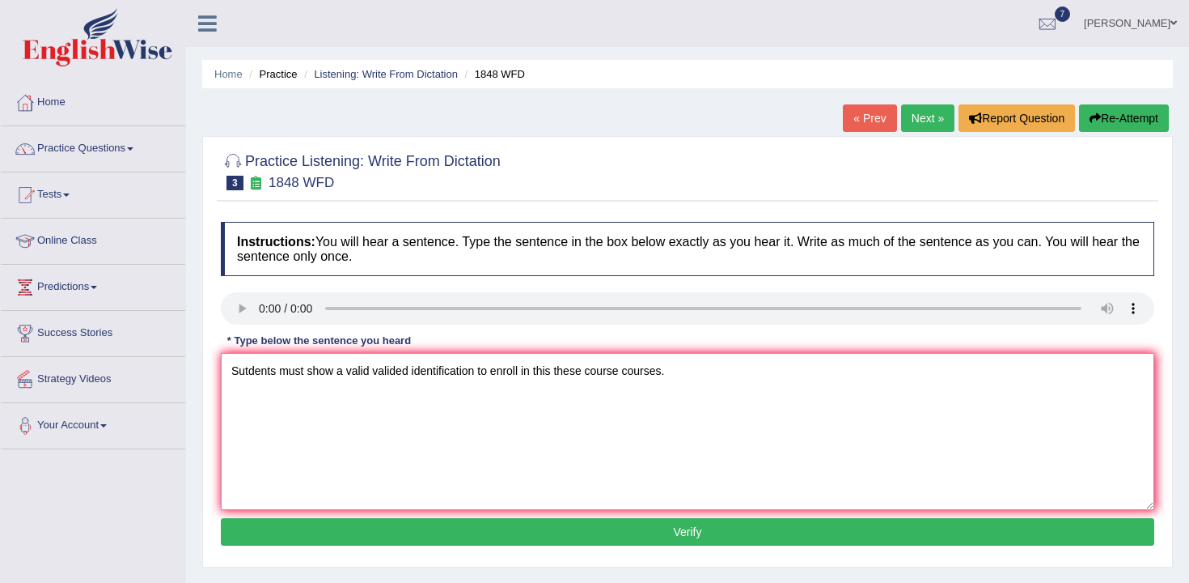
click at [334, 373] on textarea "Sutdents must show a valid valided identification to enroll in this these cours…" at bounding box center [688, 431] width 934 height 157
click at [306, 377] on textarea "Sutdents must show the a valid valided identification to enroll in this these c…" at bounding box center [688, 431] width 934 height 157
click at [278, 381] on textarea "Sutdents must show the a valid valided identification to enroll in this these c…" at bounding box center [688, 431] width 934 height 157
click at [382, 378] on textarea "Sutdents Student must show the a valid valided identification to enroll in this…" at bounding box center [688, 431] width 934 height 157
click at [480, 374] on textarea "Sutdents Student must show the a valid valided identification to enroll in this…" at bounding box center [688, 431] width 934 height 157
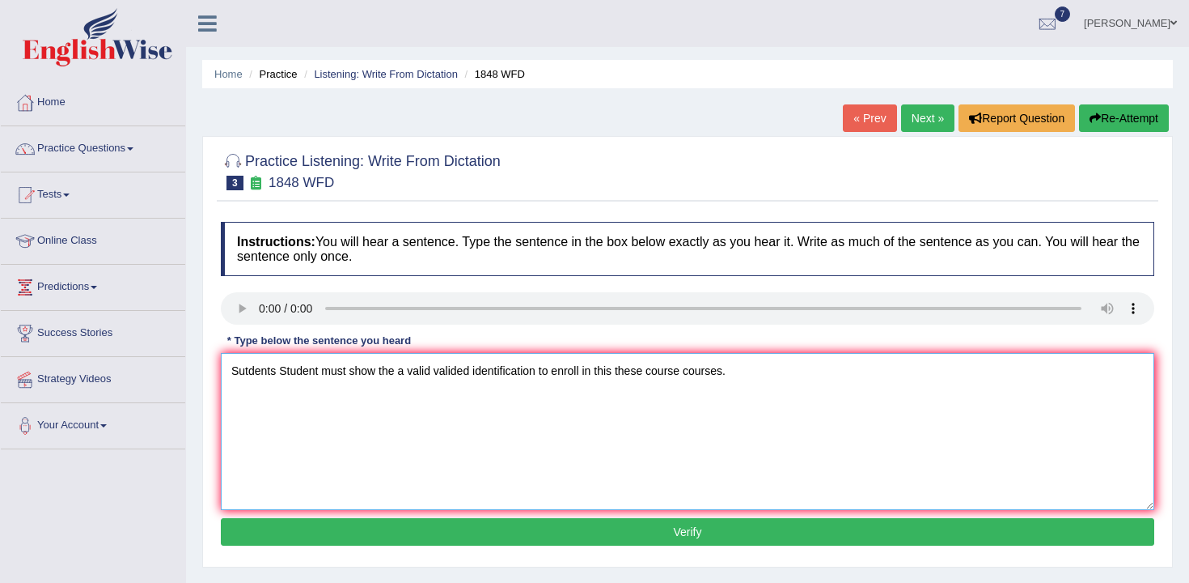
click at [477, 374] on textarea "Sutdents Student must show the a valid valided identification to enroll in this…" at bounding box center [688, 431] width 934 height 157
type textarea "Sutdents Student must show the a valid valided identifications dentification to…"
click at [656, 520] on button "Verify" at bounding box center [688, 532] width 934 height 28
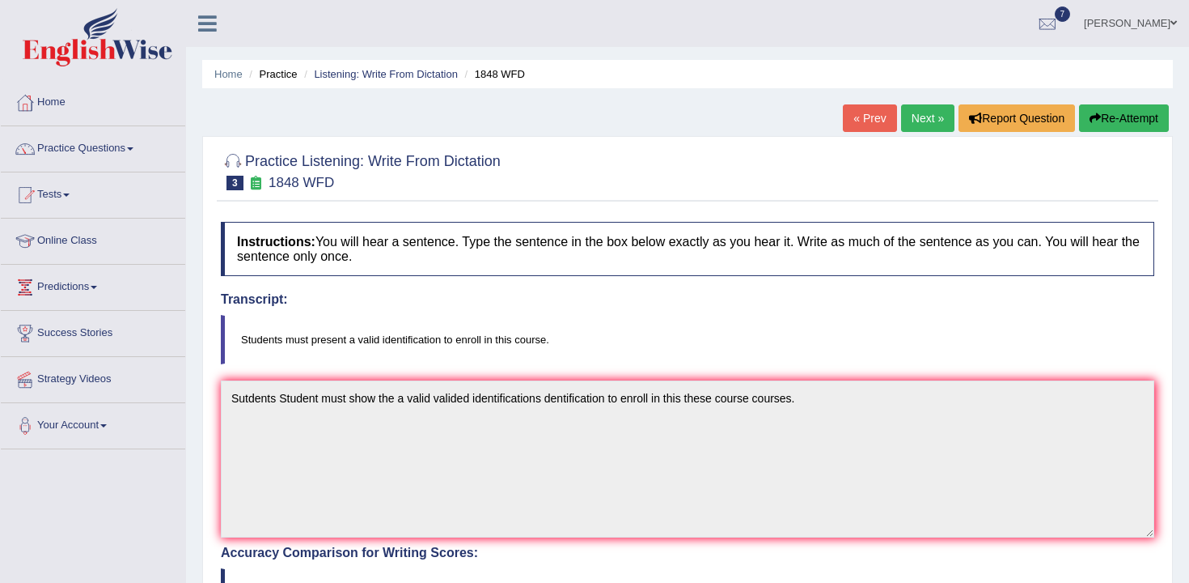
click at [892, 119] on div "« Prev Next » Report Question Re-Attempt" at bounding box center [1008, 120] width 330 height 32
click at [901, 120] on link "Next »" at bounding box center [927, 118] width 53 height 28
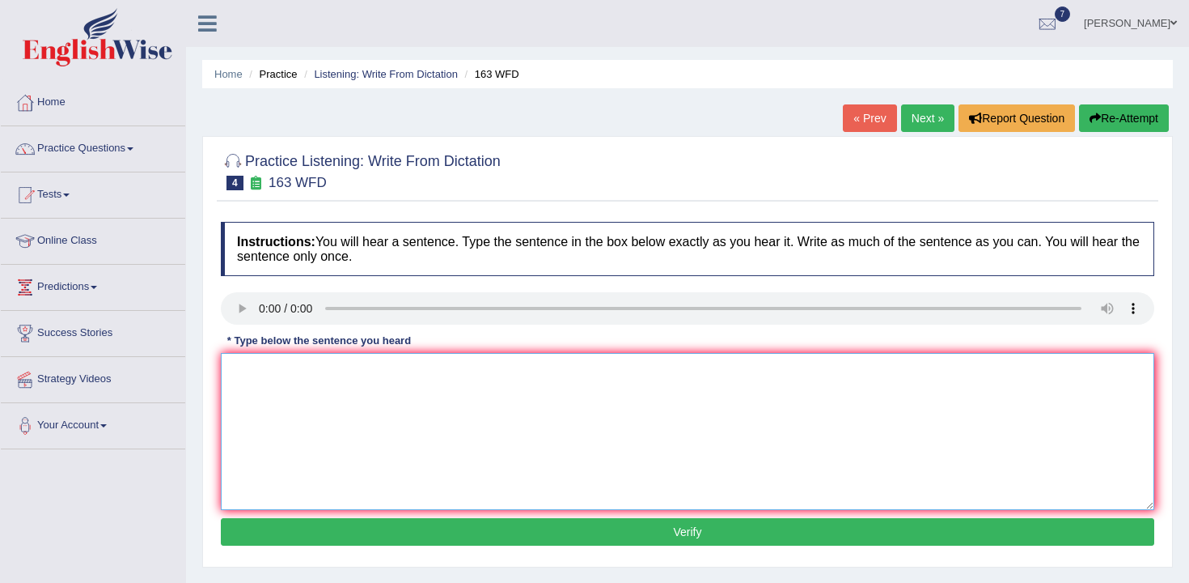
click at [624, 365] on textarea at bounding box center [688, 431] width 934 height 157
click at [309, 400] on textarea at bounding box center [688, 431] width 934 height 157
click at [485, 375] on textarea "A number of the assignment will be submitted to be conference" at bounding box center [688, 431] width 934 height 157
click at [565, 384] on textarea "A number of the assignment will be submitted to the conference" at bounding box center [688, 431] width 934 height 157
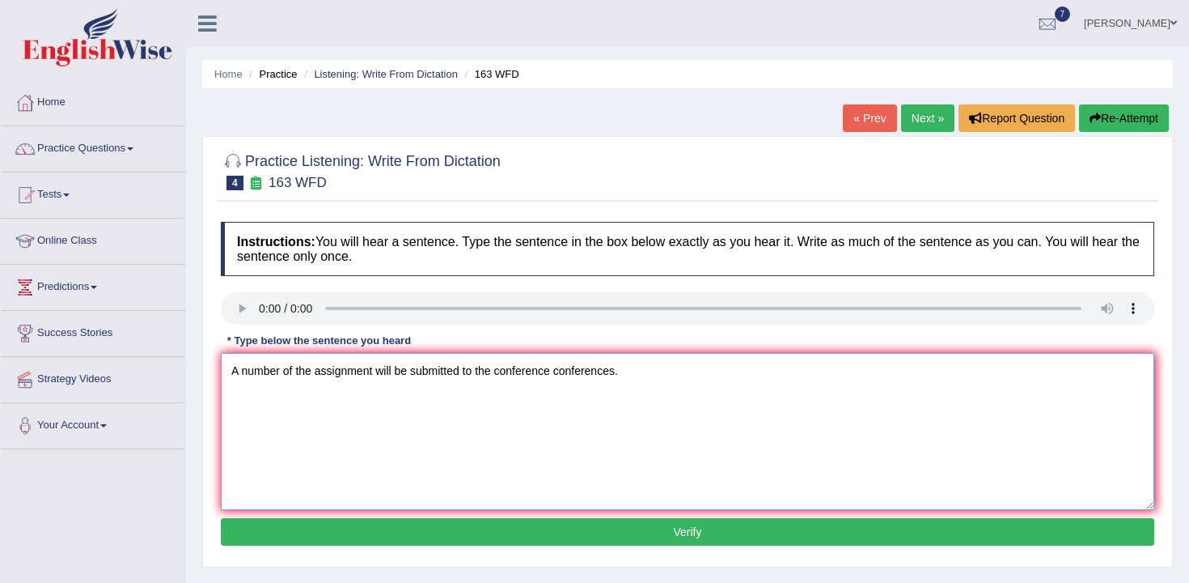
click at [291, 380] on textarea "A number of the assignment will be submitted to the conference conferences." at bounding box center [688, 431] width 934 height 157
click at [325, 374] on textarea "A number of the assignment will be submitted to the conference conferences." at bounding box center [688, 431] width 934 height 157
click at [299, 371] on textarea "A number of the assignment will be submitted to the conference conferences." at bounding box center [688, 431] width 934 height 157
click at [303, 373] on textarea "A number of the assignment will be submitted to the conference conferences." at bounding box center [688, 431] width 934 height 157
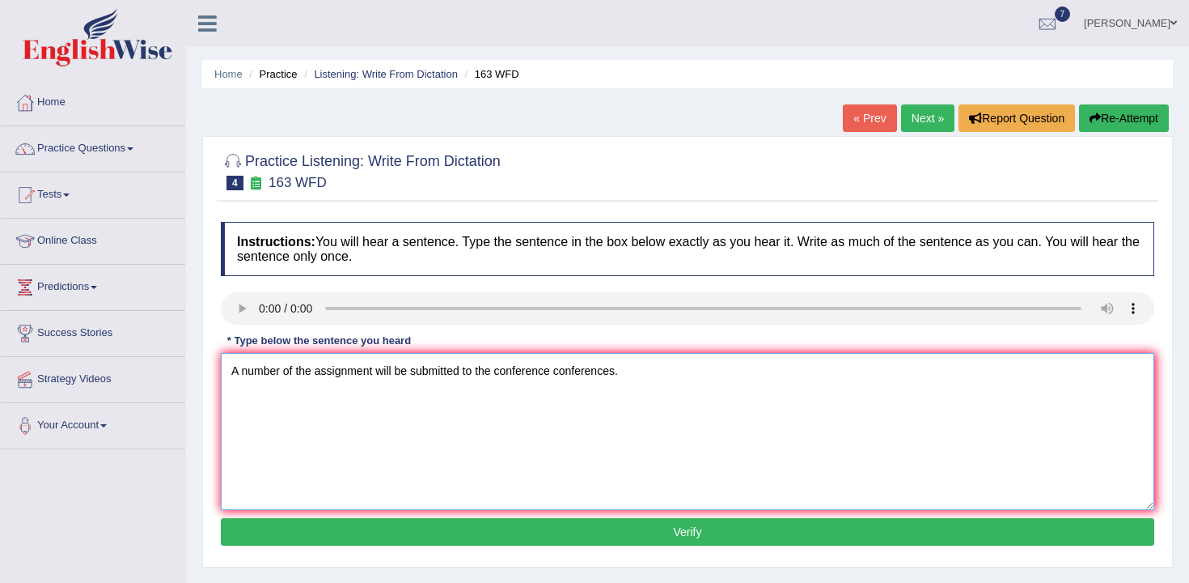
click at [375, 370] on textarea "A number of the assignment will be submitted to the conference conferences." at bounding box center [688, 431] width 934 height 157
click at [535, 376] on textarea "A number of the assignment assignments will be submitted to the conference conf…" at bounding box center [688, 431] width 934 height 157
type textarea "A number of the assignment assignments will be submitted submit on to the confe…"
click at [658, 545] on button "Verify" at bounding box center [688, 532] width 934 height 28
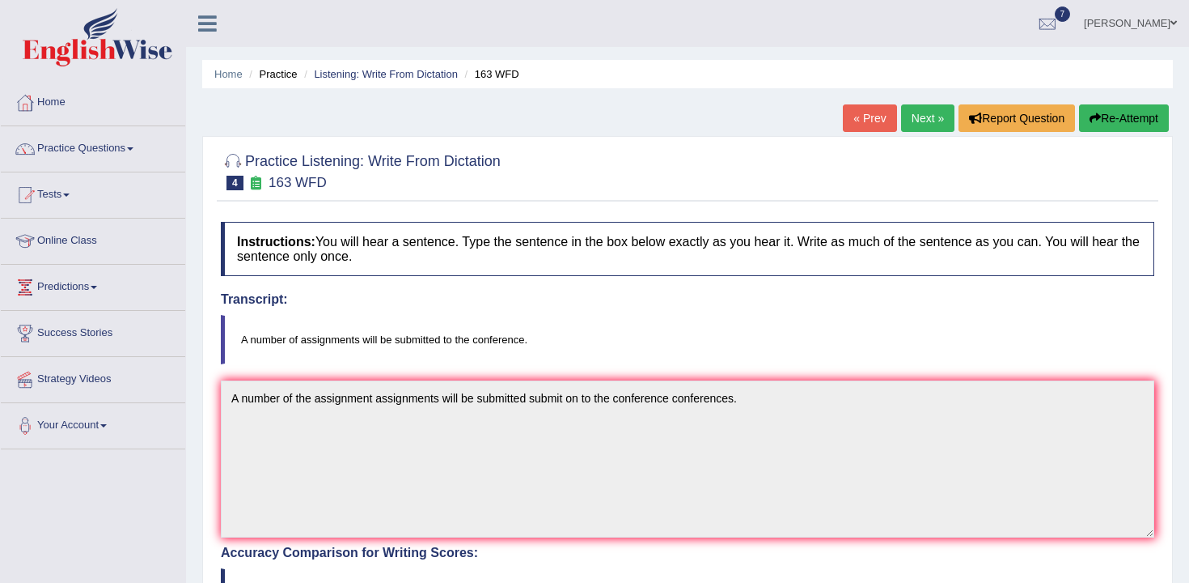
click at [907, 107] on link "Next »" at bounding box center [927, 118] width 53 height 28
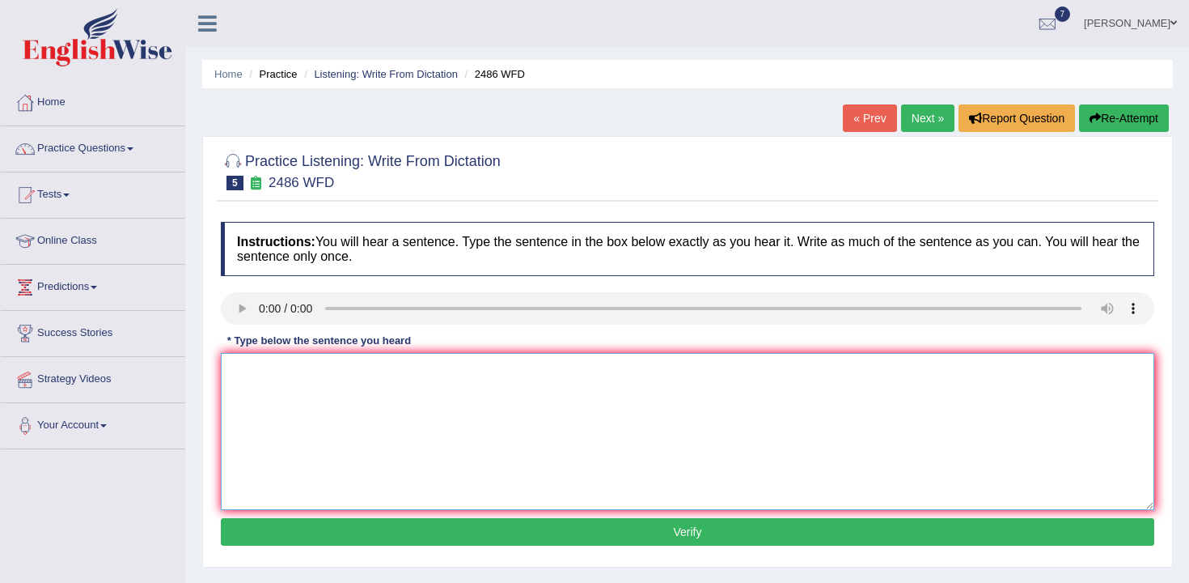
click at [279, 368] on textarea at bounding box center [688, 431] width 934 height 157
click at [478, 379] on textarea "It is quite clear that our facial expression" at bounding box center [688, 431] width 934 height 157
type textarea "It is quite clear that our facial expressions are different across the world."
click at [483, 528] on button "Verify" at bounding box center [688, 532] width 934 height 28
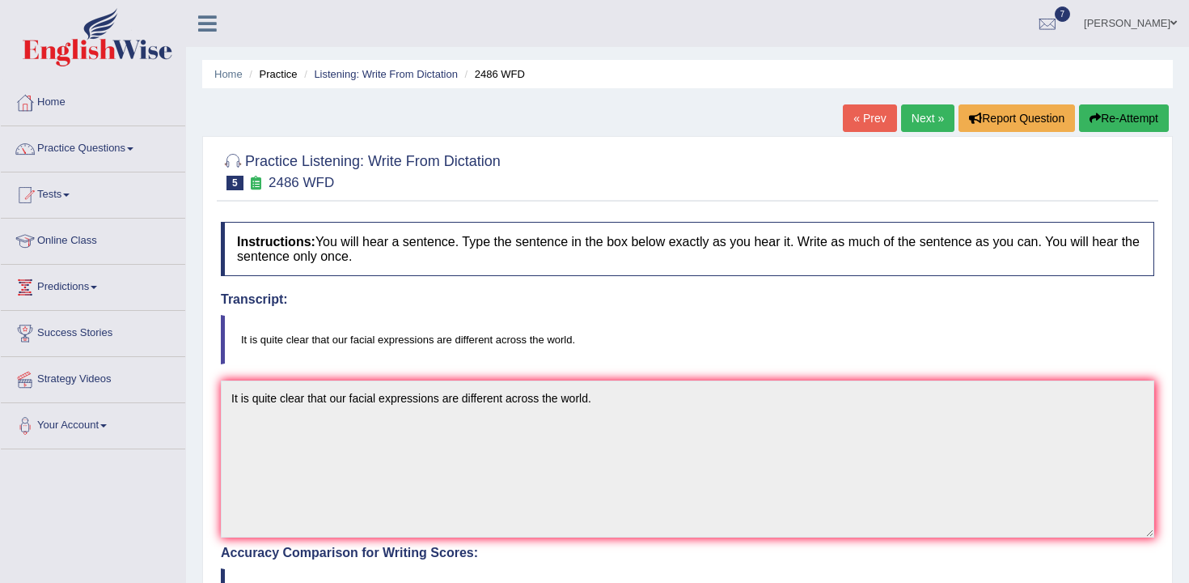
click at [919, 125] on link "Next »" at bounding box center [927, 118] width 53 height 28
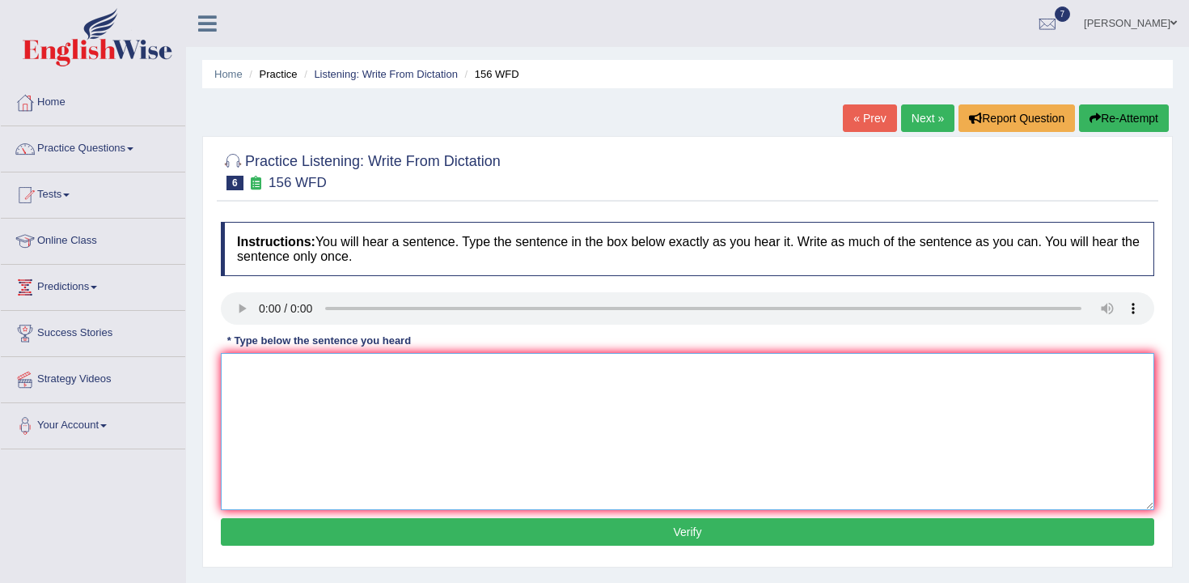
click at [286, 372] on textarea at bounding box center [688, 431] width 934 height 157
type textarea "All of your assignments are due by tomorrow."
click at [410, 531] on button "Verify" at bounding box center [688, 532] width 934 height 28
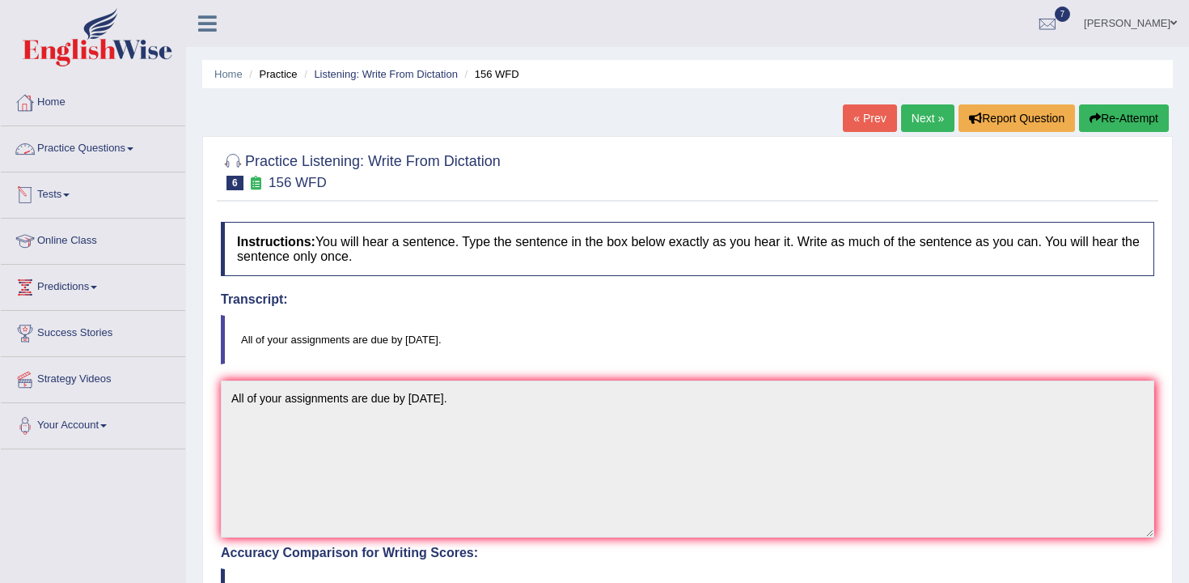
click at [91, 206] on link "Tests" at bounding box center [93, 192] width 184 height 40
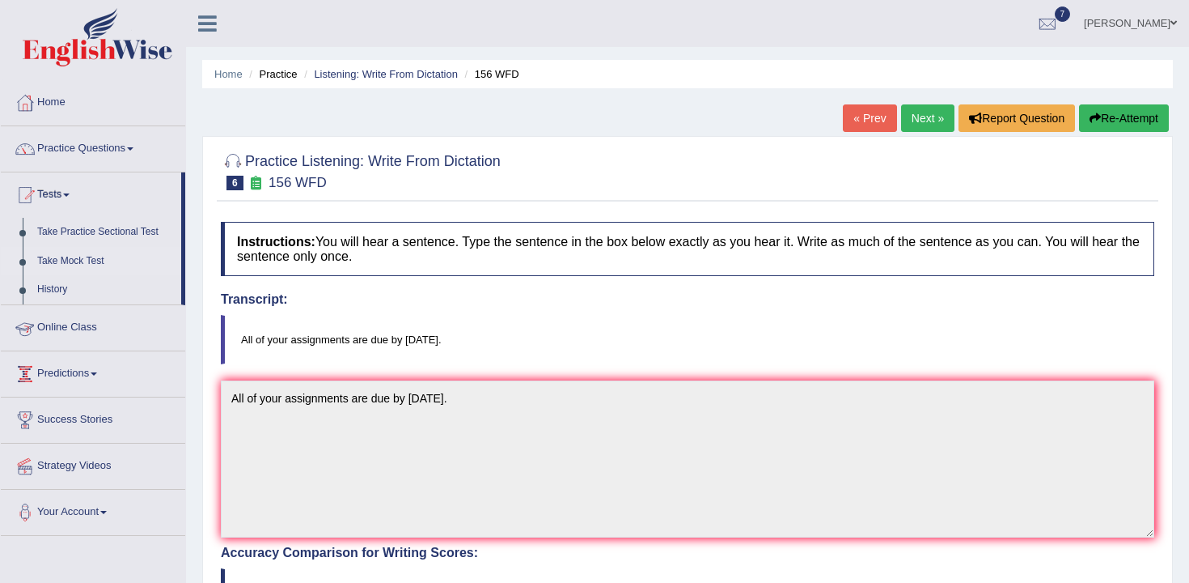
click at [88, 264] on link "Take Mock Test" at bounding box center [105, 261] width 151 height 29
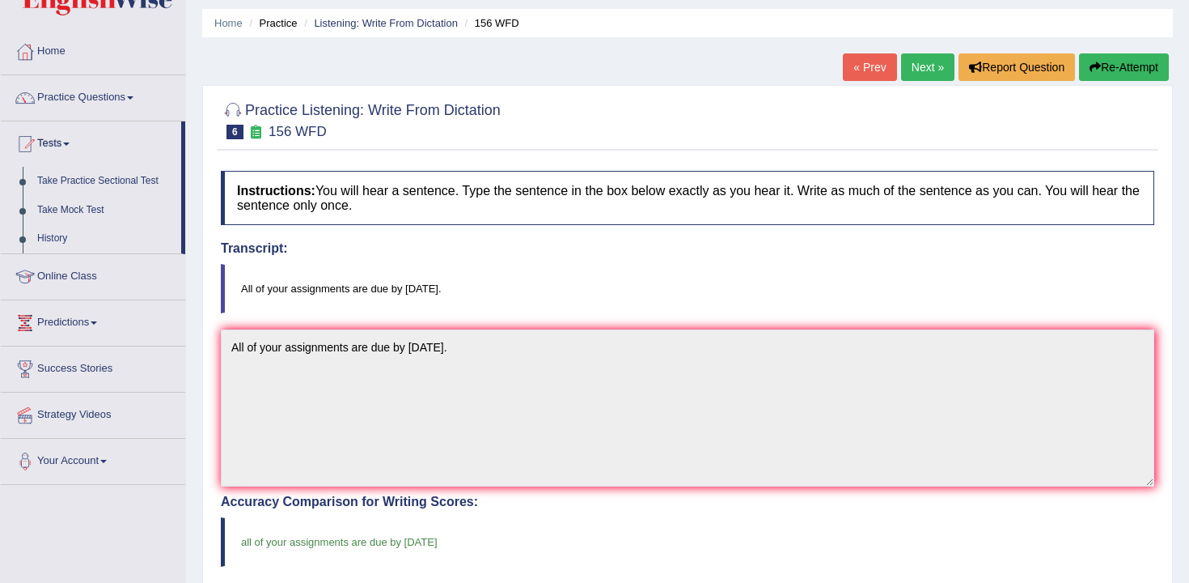
scroll to position [70, 0]
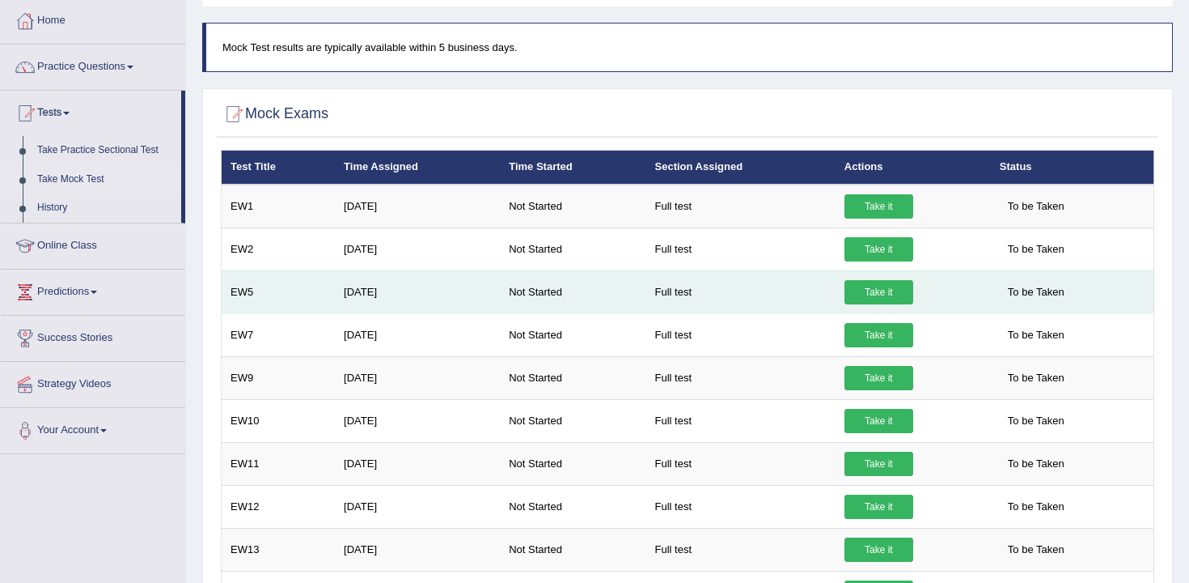
scroll to position [86, 0]
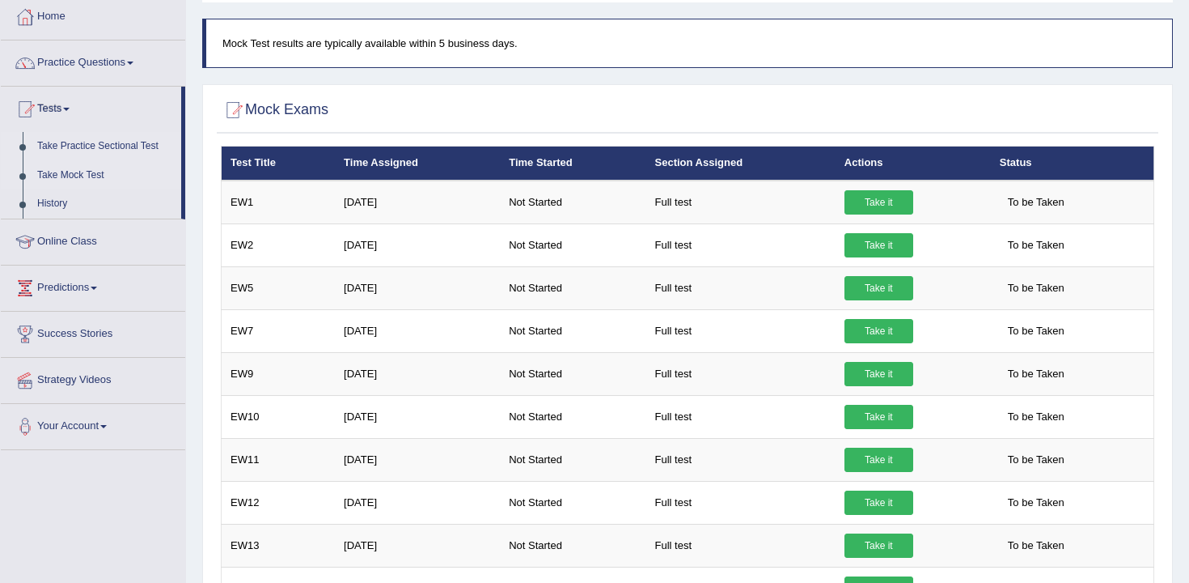
click at [68, 145] on link "Take Practice Sectional Test" at bounding box center [105, 146] width 151 height 29
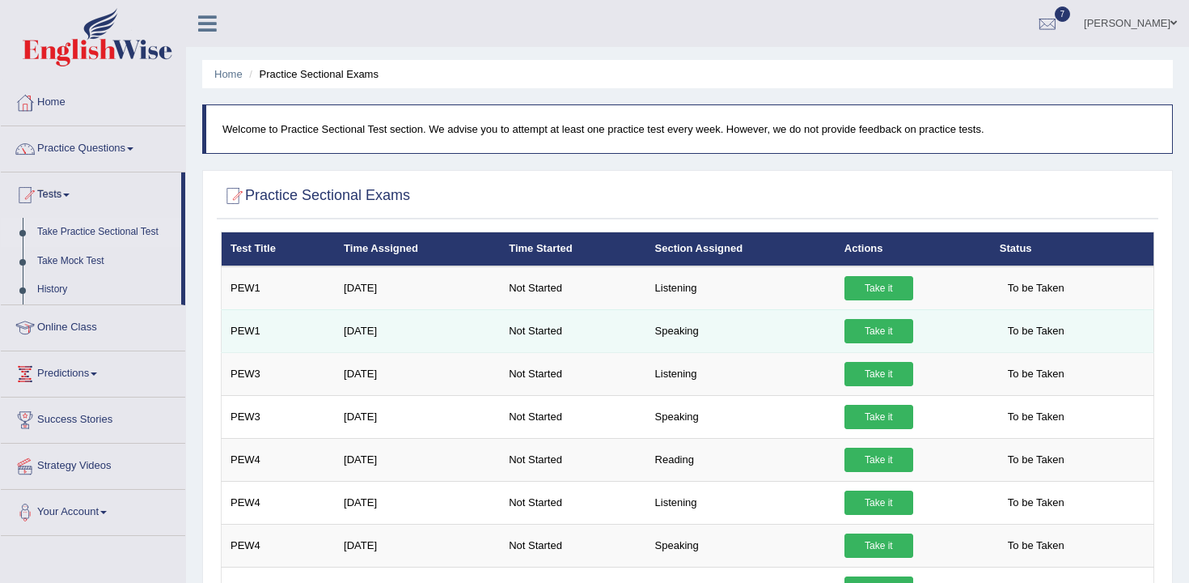
click at [872, 336] on link "Take it" at bounding box center [879, 331] width 69 height 24
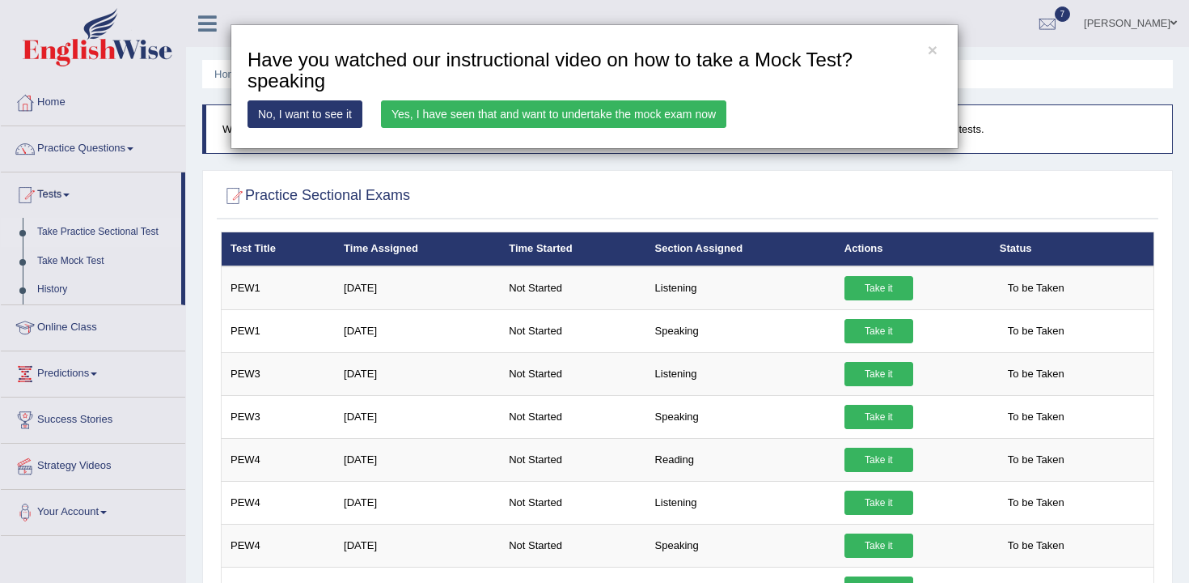
click at [600, 117] on link "Yes, I have seen that and want to undertake the mock exam now" at bounding box center [553, 114] width 345 height 28
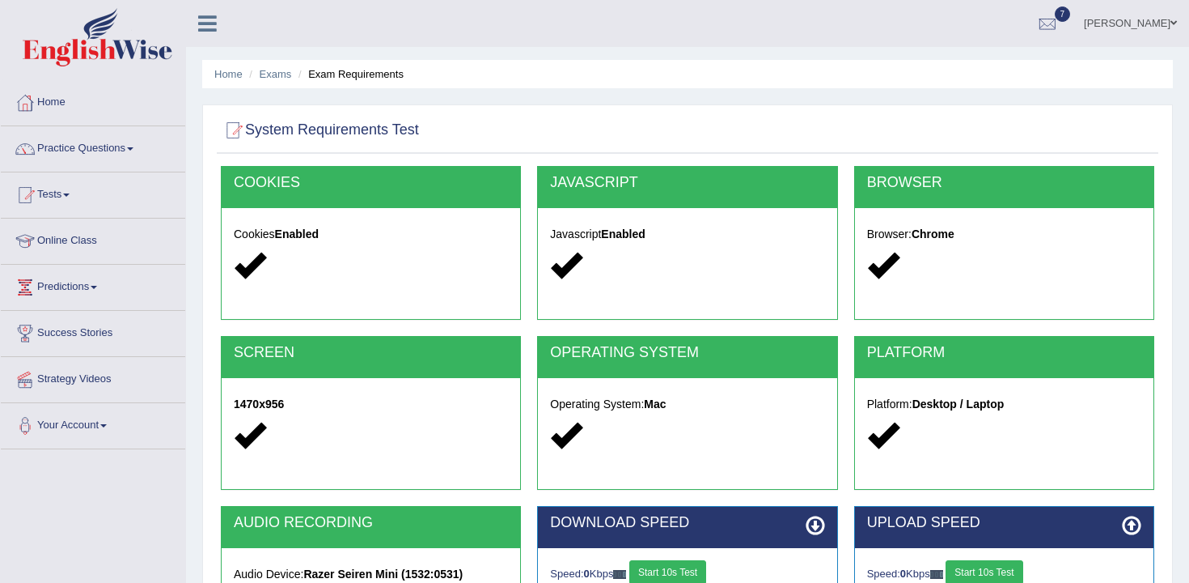
click at [698, 566] on button "Start 10s Test" at bounding box center [667, 572] width 77 height 24
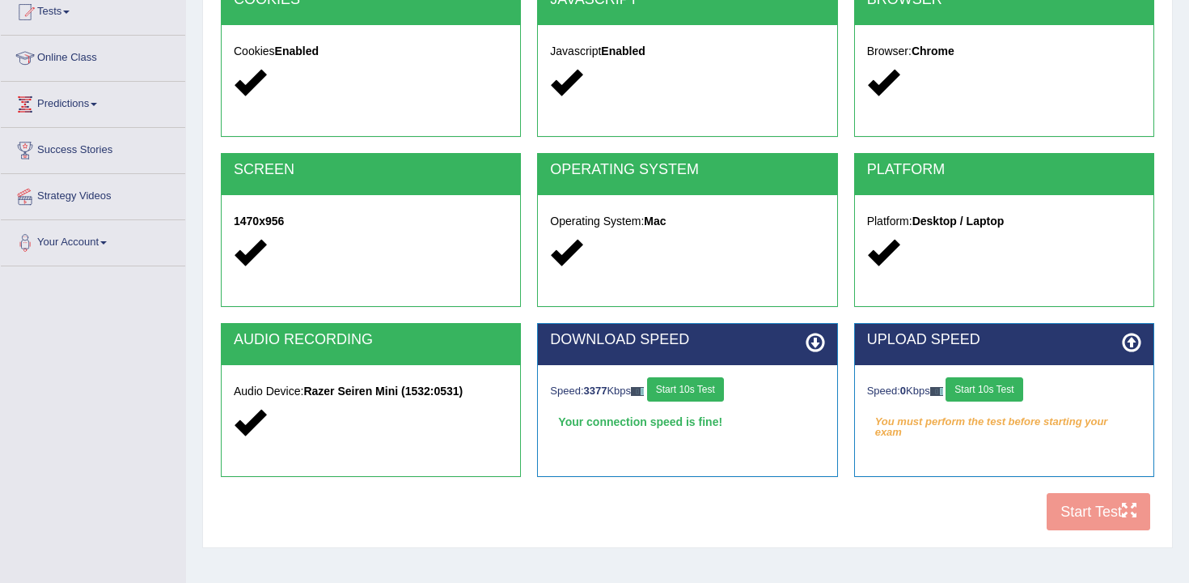
click at [1022, 398] on button "Start 10s Test" at bounding box center [984, 389] width 77 height 24
